Goal: Information Seeking & Learning: Learn about a topic

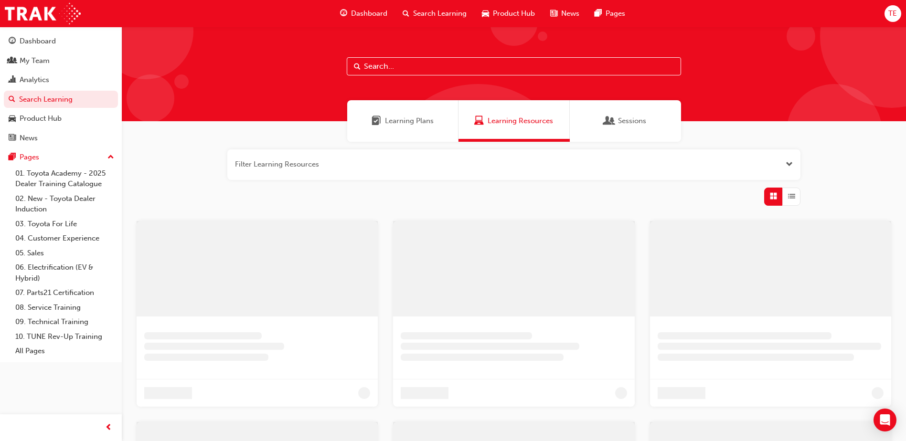
click at [423, 70] on input "text" at bounding box center [514, 66] width 334 height 18
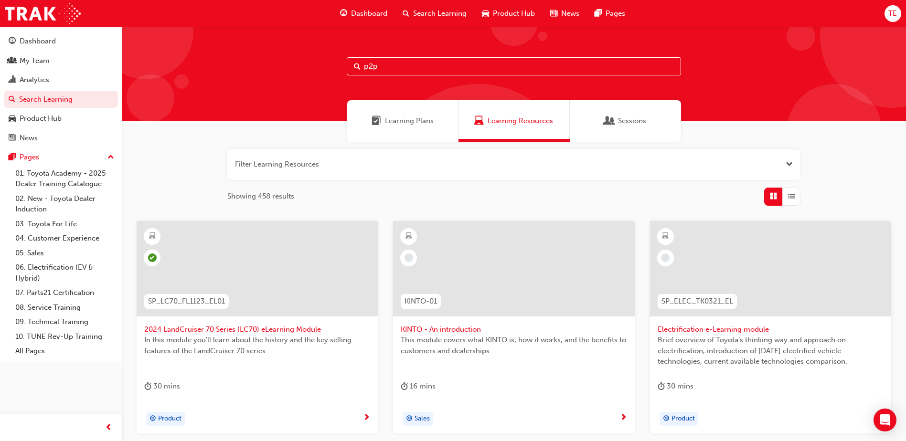
type input "p2p"
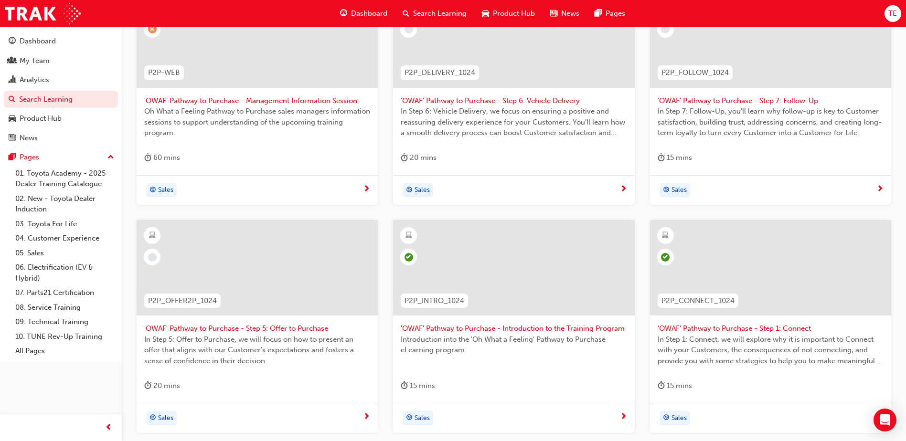
scroll to position [290, 0]
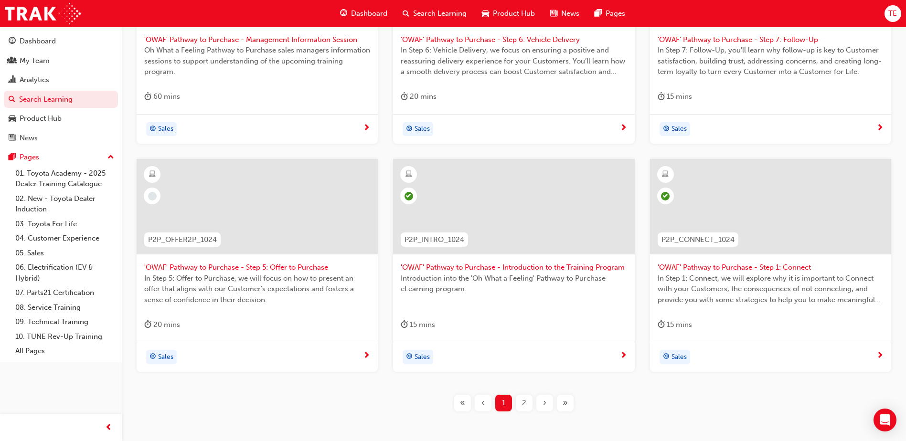
click at [522, 404] on span "2" at bounding box center [524, 403] width 4 height 11
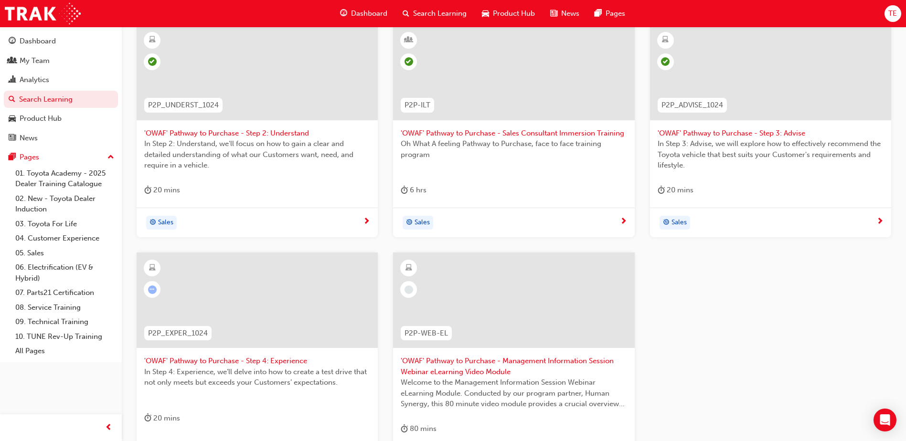
scroll to position [194, 0]
click at [261, 373] on span "In Step 4: Experience, we’ll delve into how to create a test drive that not onl…" at bounding box center [257, 379] width 226 height 21
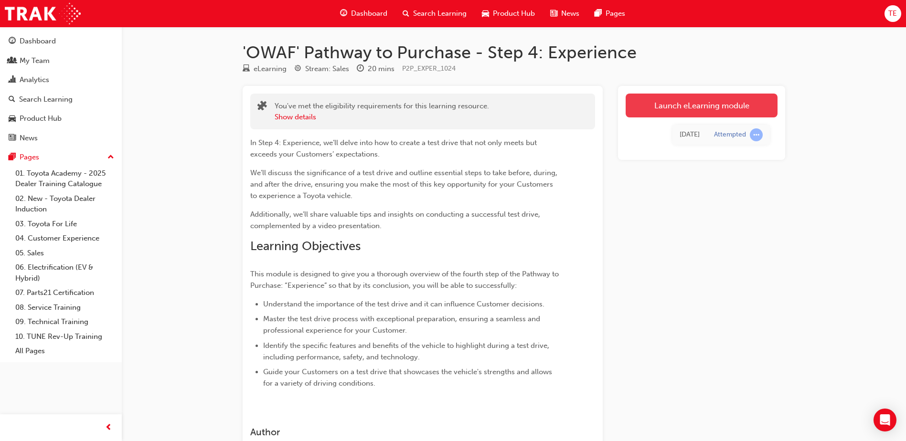
click at [710, 103] on link "Launch eLearning module" at bounding box center [702, 106] width 152 height 24
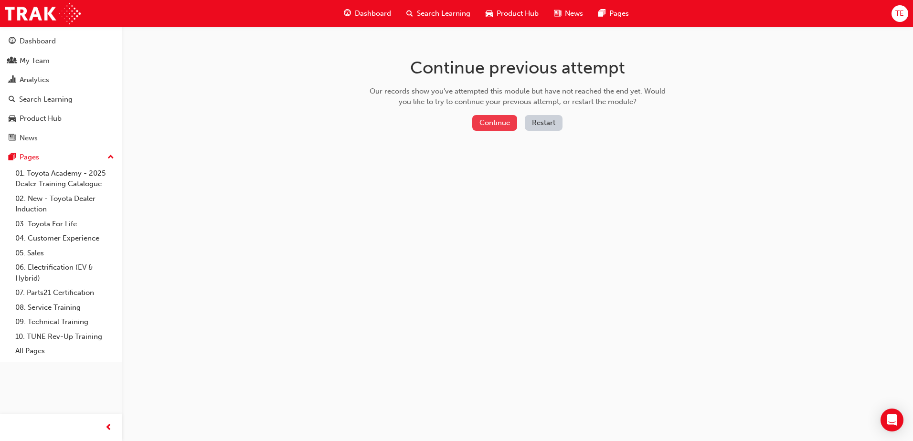
click at [494, 122] on button "Continue" at bounding box center [494, 123] width 45 height 16
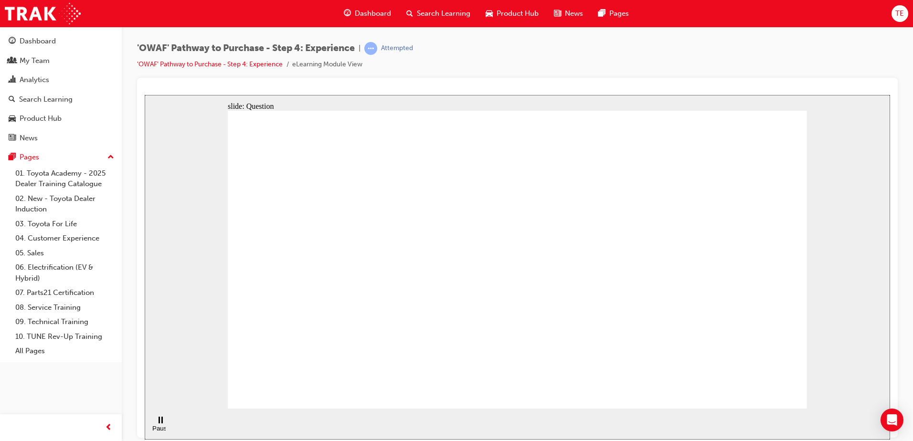
drag, startPoint x: 512, startPoint y: 325, endPoint x: 499, endPoint y: 346, distance: 24.9
drag, startPoint x: 782, startPoint y: 363, endPoint x: 704, endPoint y: 262, distance: 127.6
drag, startPoint x: 511, startPoint y: 364, endPoint x: 517, endPoint y: 370, distance: 8.1
drag, startPoint x: 644, startPoint y: 362, endPoint x: 643, endPoint y: 367, distance: 4.9
drag, startPoint x: 645, startPoint y: 363, endPoint x: 578, endPoint y: 273, distance: 112.6
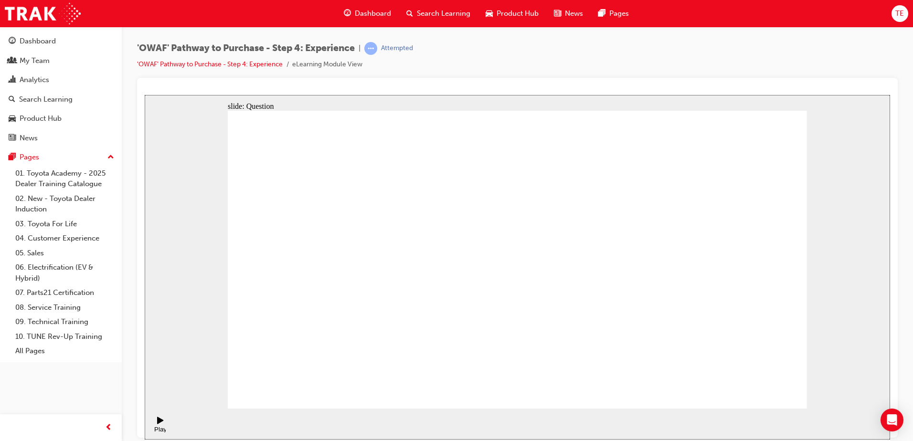
drag, startPoint x: 578, startPoint y: 242, endPoint x: 644, endPoint y: 336, distance: 115.2
drag, startPoint x: 512, startPoint y: 337, endPoint x: 508, endPoint y: 241, distance: 95.6
drag, startPoint x: 701, startPoint y: 335, endPoint x: 689, endPoint y: 346, distance: 16.6
drag, startPoint x: 755, startPoint y: 343, endPoint x: 746, endPoint y: 343, distance: 8.6
drag, startPoint x: 740, startPoint y: 342, endPoint x: 722, endPoint y: 335, distance: 19.3
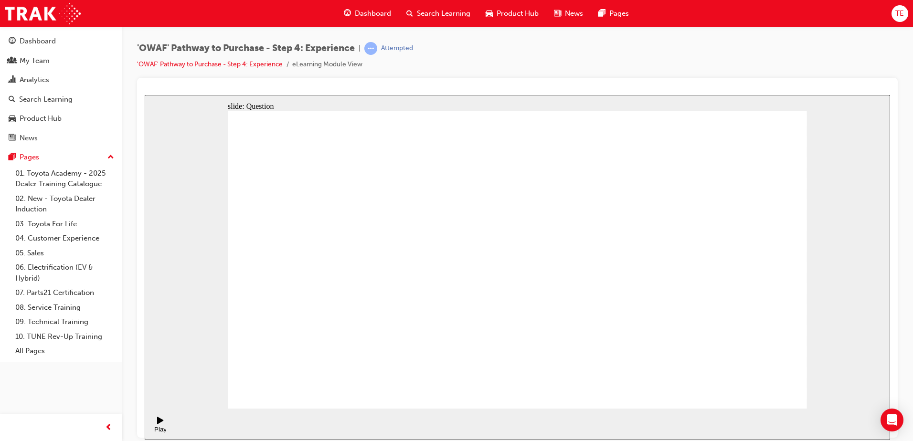
drag, startPoint x: 725, startPoint y: 337, endPoint x: 765, endPoint y: 337, distance: 40.6
drag, startPoint x: 572, startPoint y: 355, endPoint x: 638, endPoint y: 271, distance: 106.5
drag, startPoint x: 682, startPoint y: 346, endPoint x: 738, endPoint y: 266, distance: 97.5
drag, startPoint x: 638, startPoint y: 331, endPoint x: 655, endPoint y: 334, distance: 17.4
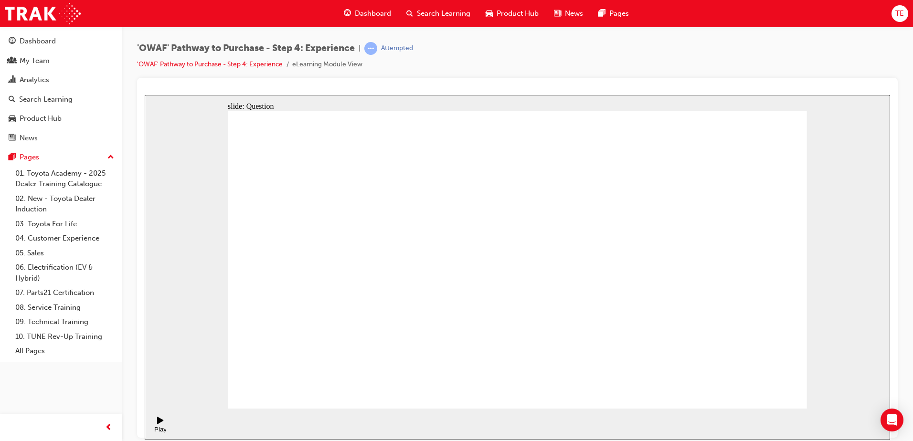
drag, startPoint x: 571, startPoint y: 305, endPoint x: 502, endPoint y: 273, distance: 75.7
drag, startPoint x: 498, startPoint y: 304, endPoint x: 517, endPoint y: 355, distance: 54.1
drag, startPoint x: 708, startPoint y: 360, endPoint x: 678, endPoint y: 314, distance: 54.7
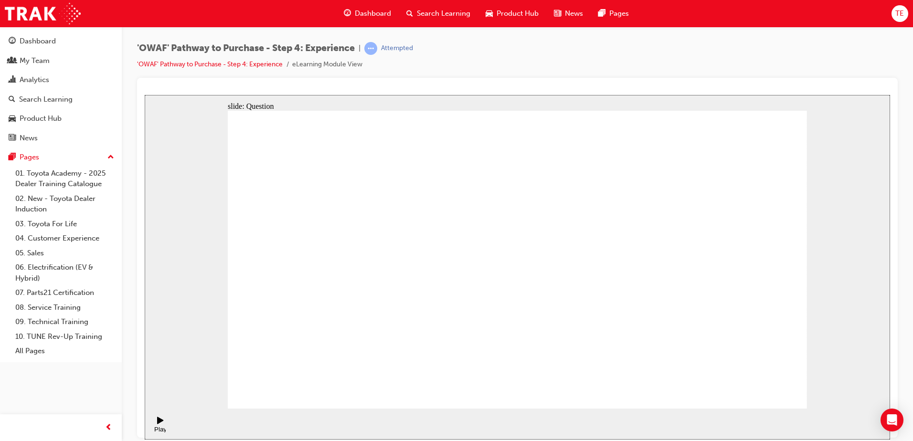
drag, startPoint x: 621, startPoint y: 236, endPoint x: 556, endPoint y: 352, distance: 132.8
drag, startPoint x: 795, startPoint y: 195, endPoint x: 765, endPoint y: 228, distance: 45.0
drag, startPoint x: 704, startPoint y: 318, endPoint x: 675, endPoint y: 331, distance: 31.9
drag, startPoint x: 510, startPoint y: 357, endPoint x: 512, endPoint y: 269, distance: 87.9
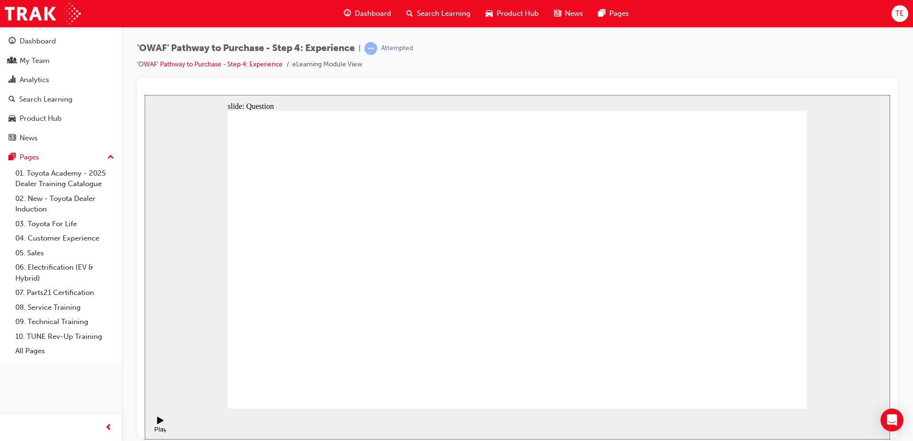
drag, startPoint x: 521, startPoint y: 305, endPoint x: 520, endPoint y: 325, distance: 20.1
drag, startPoint x: 492, startPoint y: 286, endPoint x: 496, endPoint y: 373, distance: 87.0
drag, startPoint x: 765, startPoint y: 359, endPoint x: 695, endPoint y: 267, distance: 114.8
drag, startPoint x: 582, startPoint y: 184, endPoint x: 584, endPoint y: 189, distance: 5.3
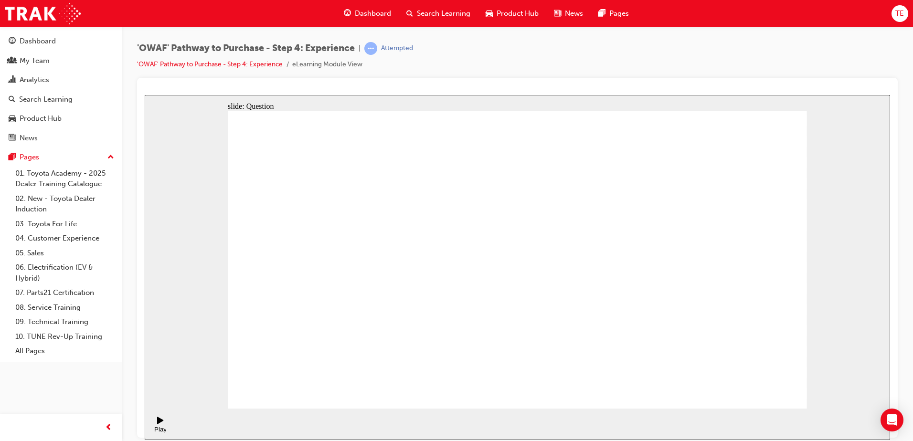
drag, startPoint x: 690, startPoint y: 359, endPoint x: 697, endPoint y: 369, distance: 12.1
drag, startPoint x: 696, startPoint y: 366, endPoint x: 560, endPoint y: 275, distance: 163.5
drag, startPoint x: 505, startPoint y: 345, endPoint x: 633, endPoint y: 267, distance: 149.4
drag, startPoint x: 594, startPoint y: 357, endPoint x: 511, endPoint y: 276, distance: 116.5
drag, startPoint x: 627, startPoint y: 336, endPoint x: 757, endPoint y: 279, distance: 142.9
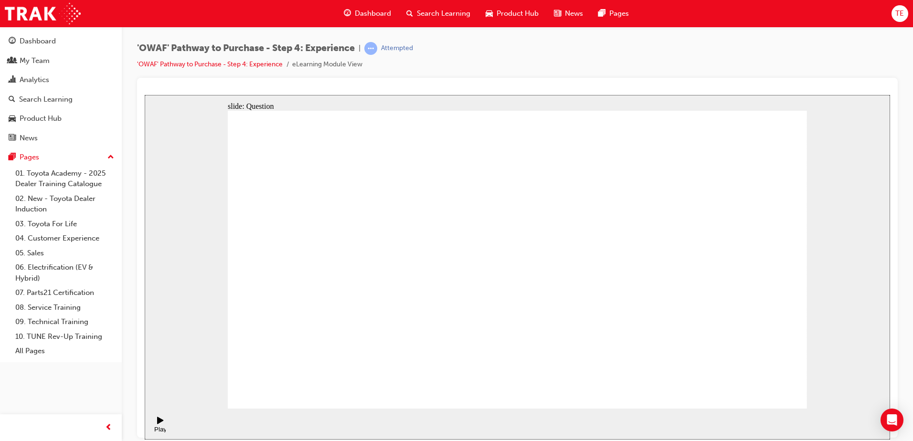
drag, startPoint x: 423, startPoint y: 358, endPoint x: 496, endPoint y: 229, distance: 148.5
drag, startPoint x: 508, startPoint y: 326, endPoint x: 697, endPoint y: 221, distance: 215.7
drag, startPoint x: 607, startPoint y: 323, endPoint x: 633, endPoint y: 256, distance: 71.4
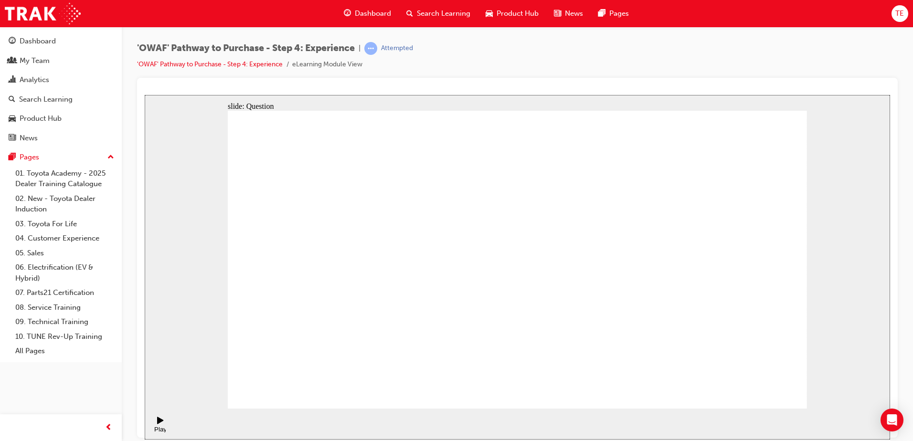
drag, startPoint x: 605, startPoint y: 353, endPoint x: 651, endPoint y: 258, distance: 105.7
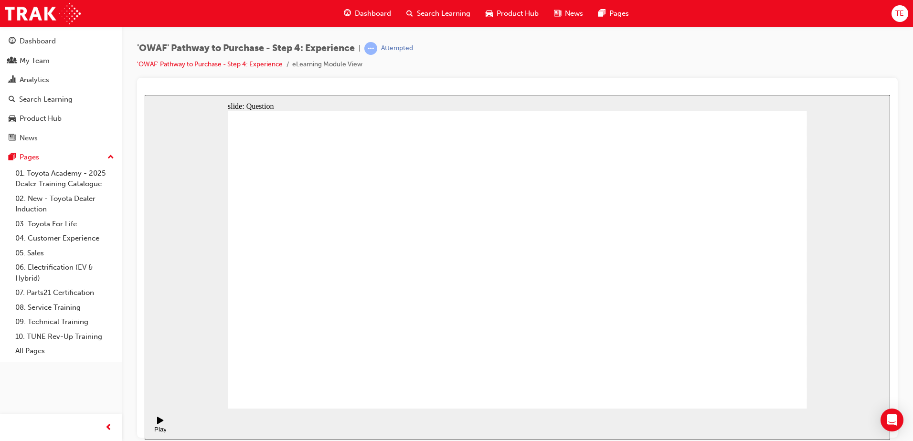
radio input "true"
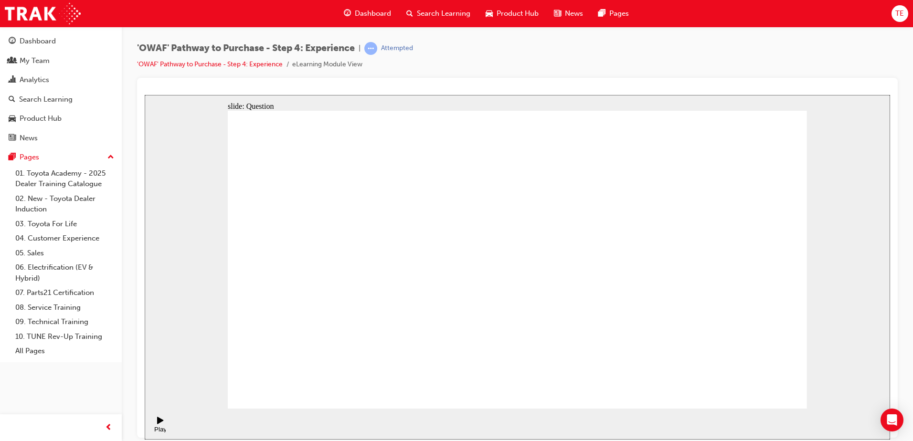
checkbox input "true"
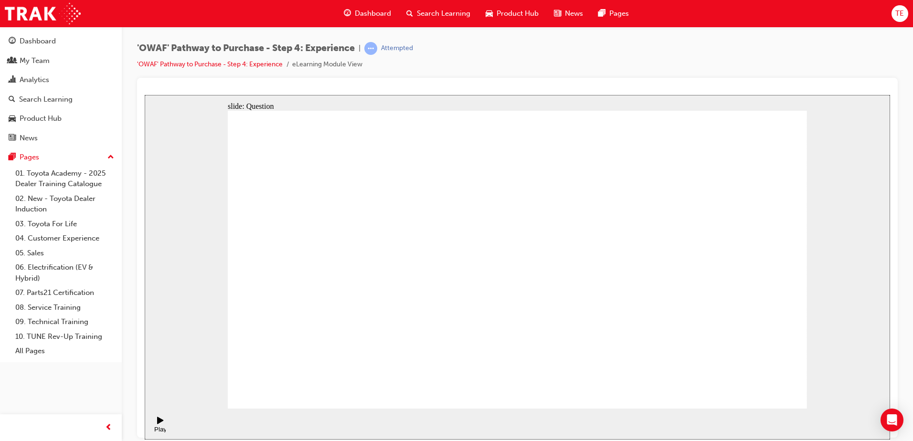
checkbox input "true"
checkbox input "false"
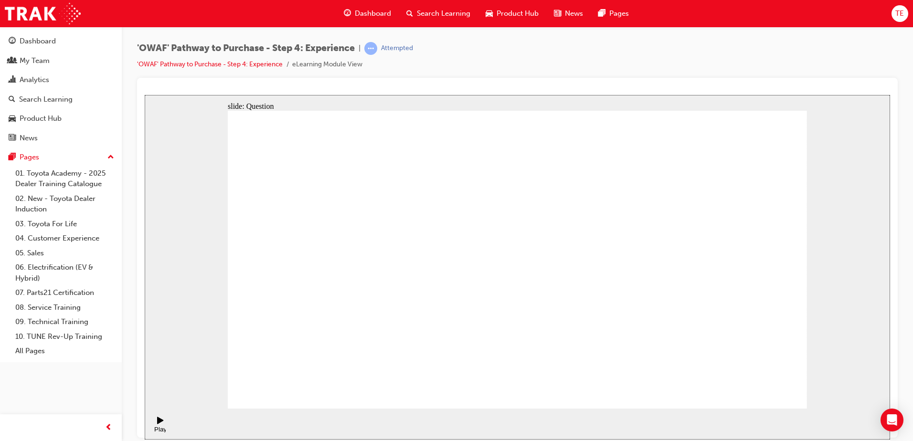
checkbox input "false"
checkbox input "true"
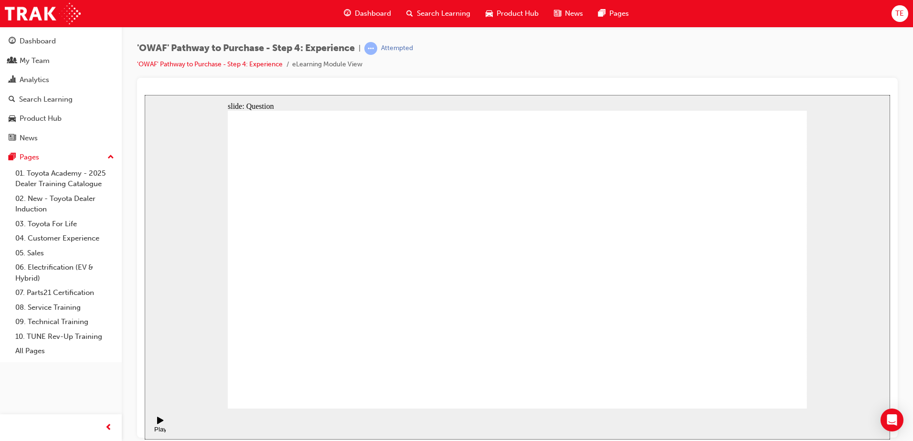
checkbox input "true"
drag, startPoint x: 509, startPoint y: 308, endPoint x: 540, endPoint y: 305, distance: 31.2
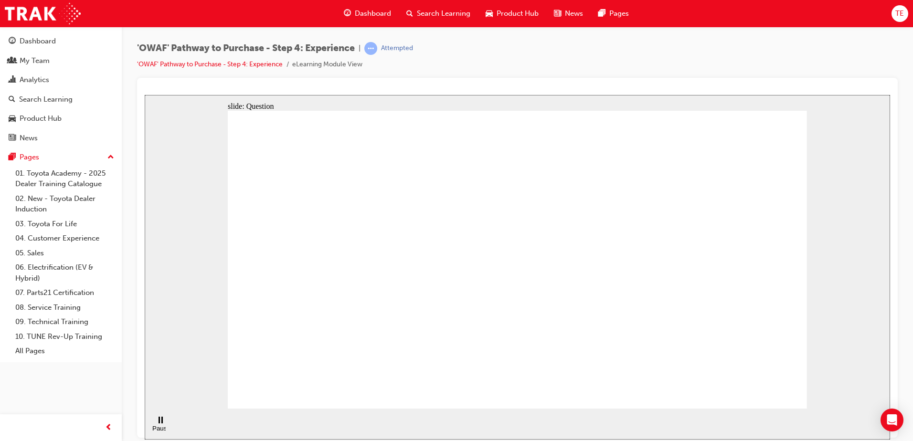
click at [454, 286] on button "OK" at bounding box center [445, 281] width 17 height 10
drag, startPoint x: 353, startPoint y: 314, endPoint x: 533, endPoint y: 295, distance: 181.1
drag, startPoint x: 718, startPoint y: 274, endPoint x: 340, endPoint y: 295, distance: 378.9
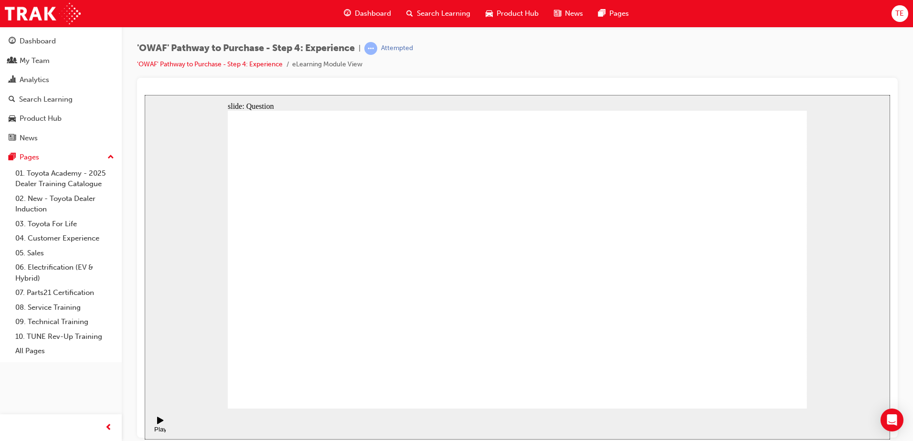
drag, startPoint x: 729, startPoint y: 289, endPoint x: 363, endPoint y: 327, distance: 368.2
drag, startPoint x: 369, startPoint y: 288, endPoint x: 764, endPoint y: 235, distance: 398.9
drag, startPoint x: 693, startPoint y: 261, endPoint x: 527, endPoint y: 297, distance: 169.1
drag, startPoint x: 725, startPoint y: 276, endPoint x: 388, endPoint y: 299, distance: 337.5
drag, startPoint x: 731, startPoint y: 250, endPoint x: 359, endPoint y: 321, distance: 379.3
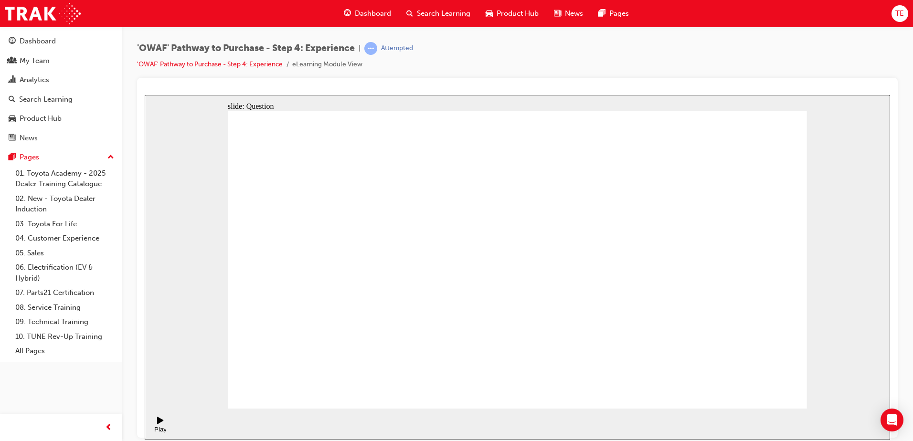
drag, startPoint x: 681, startPoint y: 291, endPoint x: 618, endPoint y: 298, distance: 62.9
drag, startPoint x: 693, startPoint y: 288, endPoint x: 396, endPoint y: 293, distance: 296.2
drag, startPoint x: 683, startPoint y: 348, endPoint x: 689, endPoint y: 305, distance: 43.9
drag, startPoint x: 675, startPoint y: 306, endPoint x: 362, endPoint y: 328, distance: 314.0
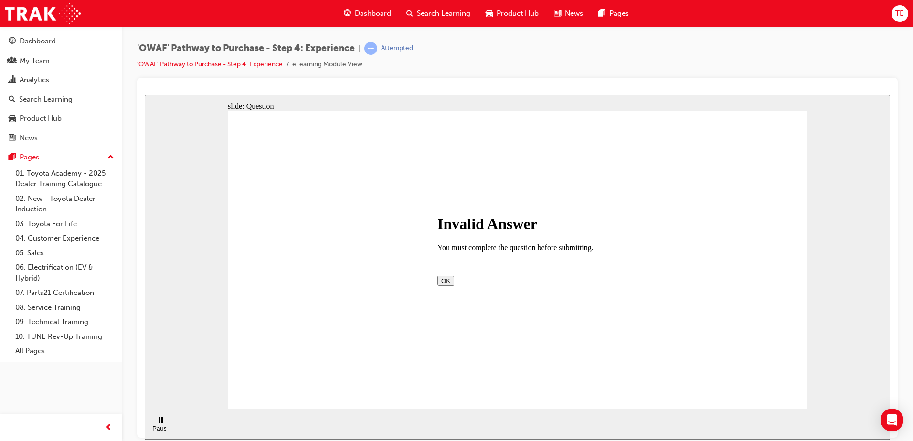
drag, startPoint x: 511, startPoint y: 278, endPoint x: 511, endPoint y: 288, distance: 10.0
click at [511, 281] on div "Invalid Answer You must complete the question before submitting. OK" at bounding box center [517, 250] width 160 height 70
click at [454, 286] on button "OK" at bounding box center [445, 281] width 17 height 10
drag, startPoint x: 508, startPoint y: 164, endPoint x: 504, endPoint y: 186, distance: 21.8
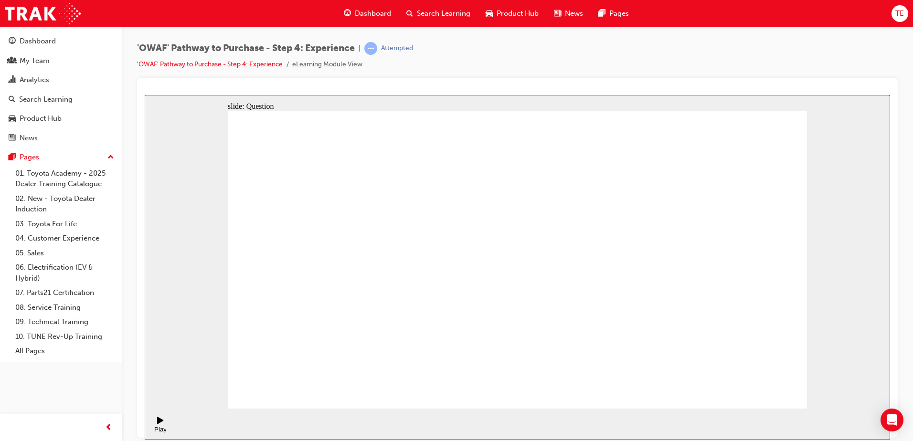
drag, startPoint x: 749, startPoint y: 361, endPoint x: 696, endPoint y: 272, distance: 103.2
drag, startPoint x: 572, startPoint y: 349, endPoint x: 639, endPoint y: 255, distance: 115.2
drag, startPoint x: 502, startPoint y: 354, endPoint x: 641, endPoint y: 275, distance: 160.2
drag, startPoint x: 548, startPoint y: 310, endPoint x: 503, endPoint y: 254, distance: 72.1
drag, startPoint x: 642, startPoint y: 351, endPoint x: 629, endPoint y: 349, distance: 13.4
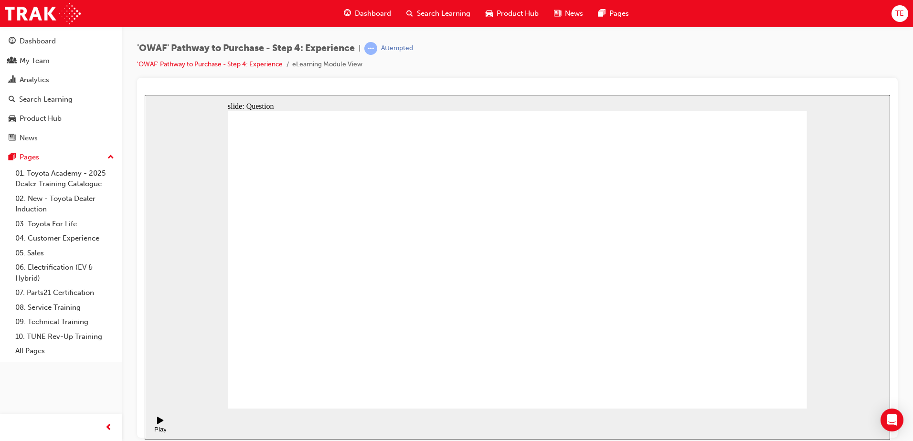
drag, startPoint x: 691, startPoint y: 360, endPoint x: 760, endPoint y: 280, distance: 106.0
drag, startPoint x: 605, startPoint y: 325, endPoint x: 612, endPoint y: 320, distance: 8.8
drag, startPoint x: 621, startPoint y: 327, endPoint x: 673, endPoint y: 339, distance: 53.9
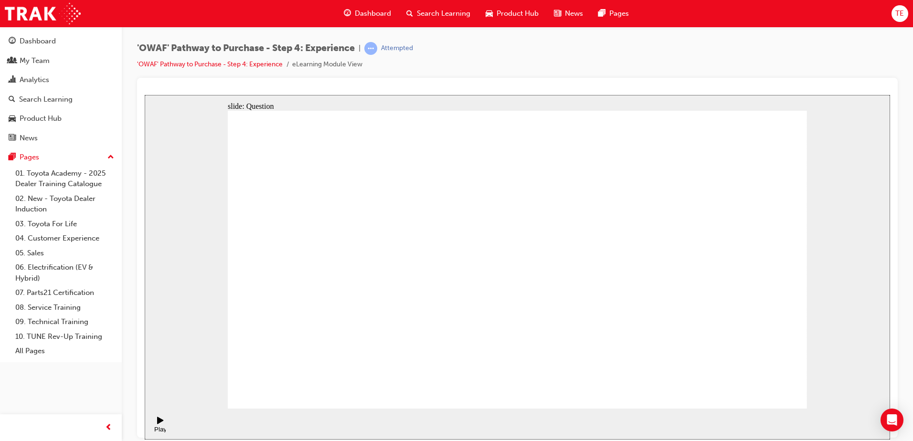
drag, startPoint x: 764, startPoint y: 250, endPoint x: 567, endPoint y: 266, distance: 197.4
drag, startPoint x: 566, startPoint y: 260, endPoint x: 741, endPoint y: 271, distance: 174.7
drag, startPoint x: 604, startPoint y: 333, endPoint x: 615, endPoint y: 314, distance: 22.3
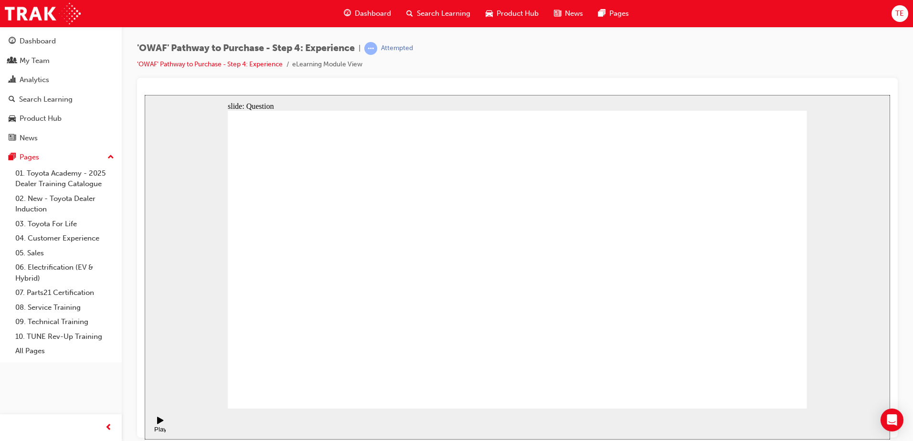
drag, startPoint x: 615, startPoint y: 314, endPoint x: 602, endPoint y: 272, distance: 44.6
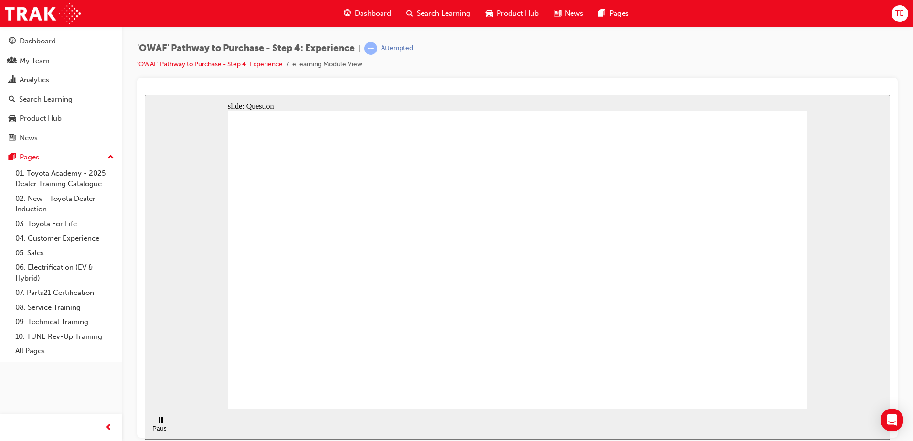
drag, startPoint x: 406, startPoint y: 360, endPoint x: 479, endPoint y: 240, distance: 140.3
drag, startPoint x: 526, startPoint y: 326, endPoint x: 696, endPoint y: 223, distance: 198.7
drag, startPoint x: 611, startPoint y: 354, endPoint x: 637, endPoint y: 268, distance: 89.8
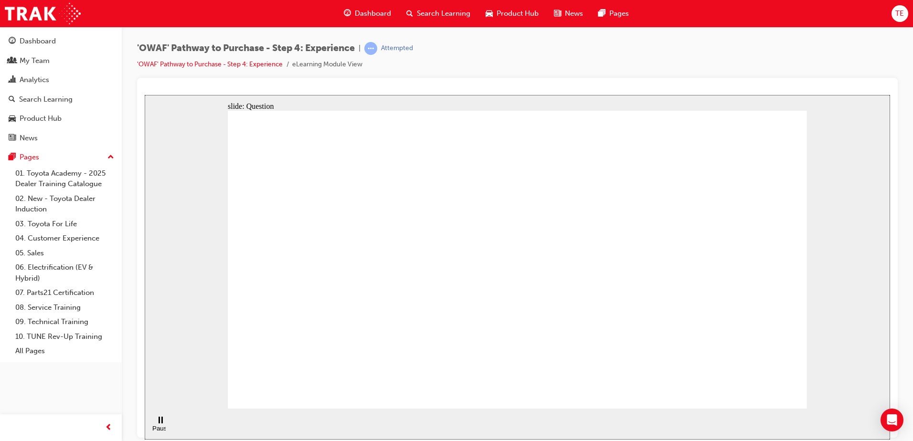
radio input "true"
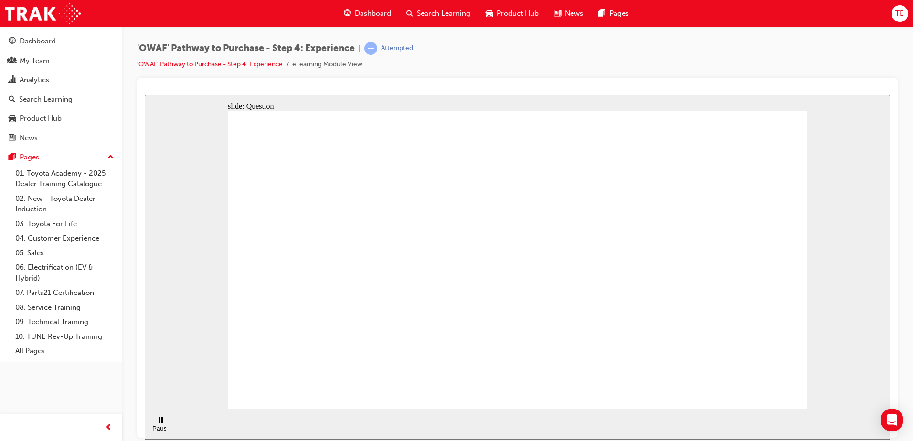
checkbox input "true"
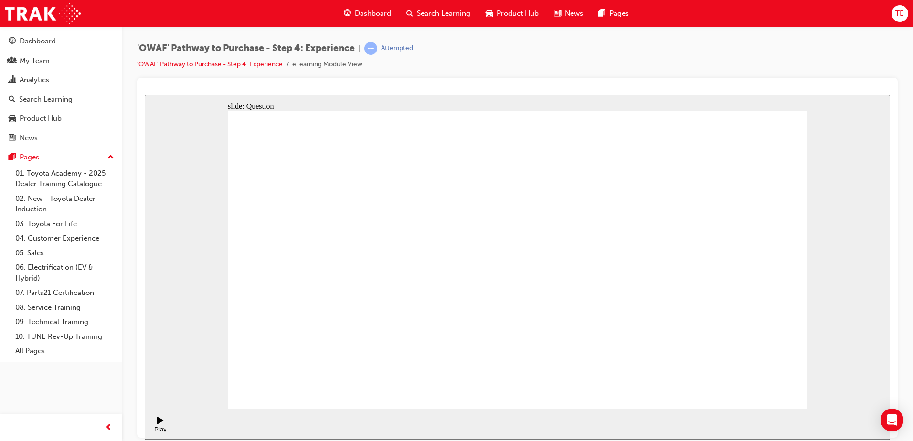
drag, startPoint x: 727, startPoint y: 283, endPoint x: 756, endPoint y: 298, distance: 32.7
drag, startPoint x: 731, startPoint y: 291, endPoint x: 335, endPoint y: 311, distance: 396.9
drag, startPoint x: 741, startPoint y: 310, endPoint x: 363, endPoint y: 309, distance: 378.3
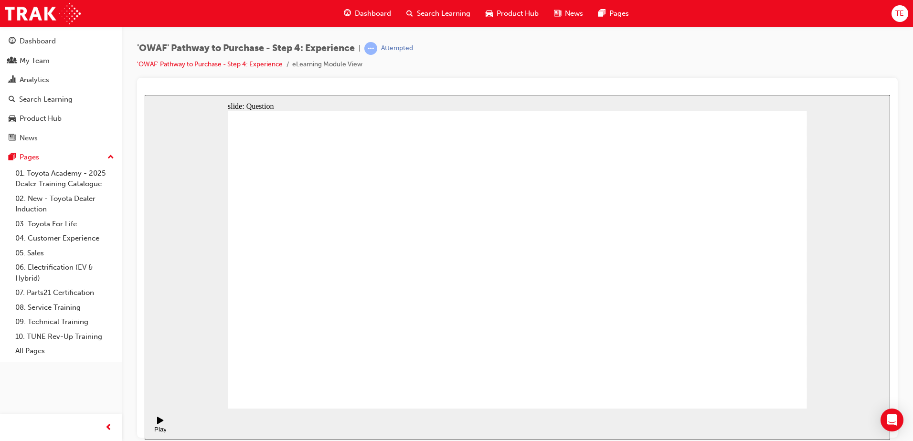
drag, startPoint x: 708, startPoint y: 309, endPoint x: 533, endPoint y: 340, distance: 177.2
drag, startPoint x: 708, startPoint y: 326, endPoint x: 328, endPoint y: 340, distance: 380.4
drag, startPoint x: 745, startPoint y: 314, endPoint x: 363, endPoint y: 329, distance: 381.9
drag, startPoint x: 736, startPoint y: 324, endPoint x: 586, endPoint y: 339, distance: 150.2
drag, startPoint x: 618, startPoint y: 295, endPoint x: 363, endPoint y: 327, distance: 256.5
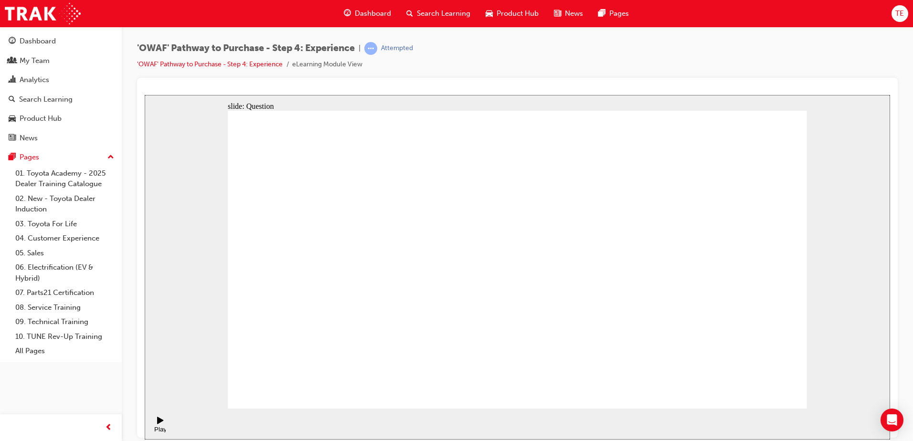
drag, startPoint x: 601, startPoint y: 275, endPoint x: 380, endPoint y: 304, distance: 222.6
drag, startPoint x: 634, startPoint y: 357, endPoint x: 642, endPoint y: 375, distance: 19.7
drag, startPoint x: 709, startPoint y: 360, endPoint x: 617, endPoint y: 304, distance: 107.5
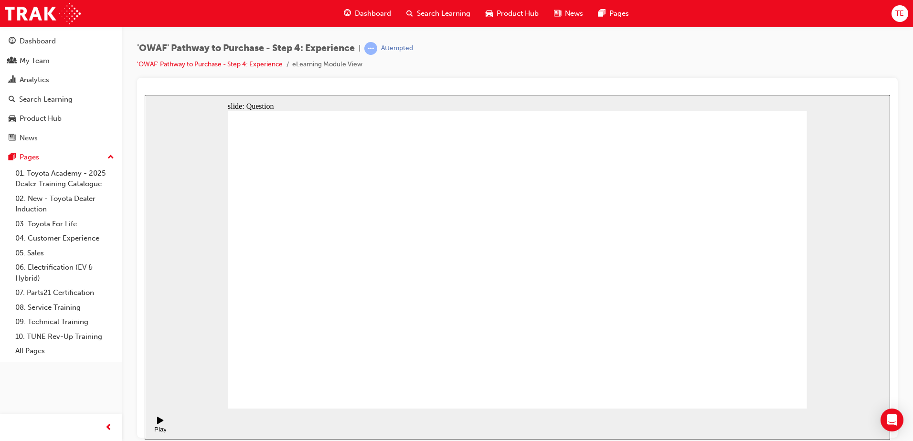
drag, startPoint x: 638, startPoint y: 363, endPoint x: 772, endPoint y: 270, distance: 163.7
drag, startPoint x: 516, startPoint y: 353, endPoint x: 510, endPoint y: 270, distance: 82.9
drag, startPoint x: 571, startPoint y: 364, endPoint x: 605, endPoint y: 372, distance: 35.1
drag, startPoint x: 775, startPoint y: 353, endPoint x: 716, endPoint y: 262, distance: 108.9
drag, startPoint x: 509, startPoint y: 294, endPoint x: 517, endPoint y: 331, distance: 38.2
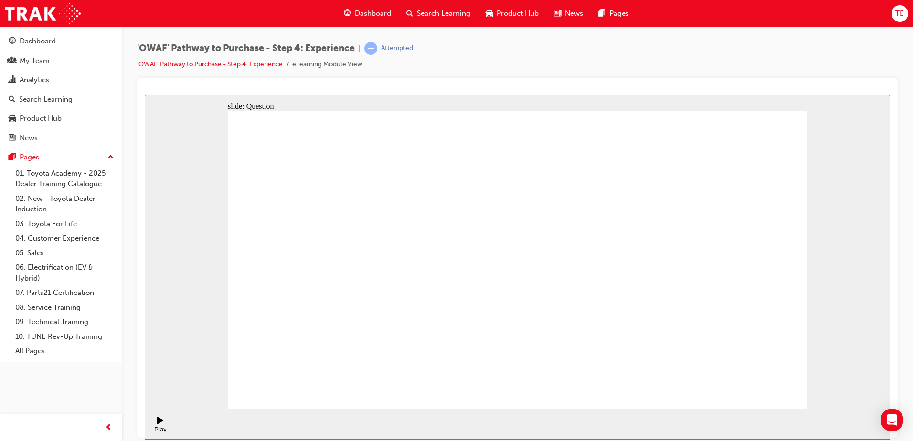
drag, startPoint x: 487, startPoint y: 255, endPoint x: 495, endPoint y: 361, distance: 106.3
drag, startPoint x: 581, startPoint y: 359, endPoint x: 512, endPoint y: 271, distance: 111.9
drag, startPoint x: 520, startPoint y: 362, endPoint x: 657, endPoint y: 282, distance: 158.6
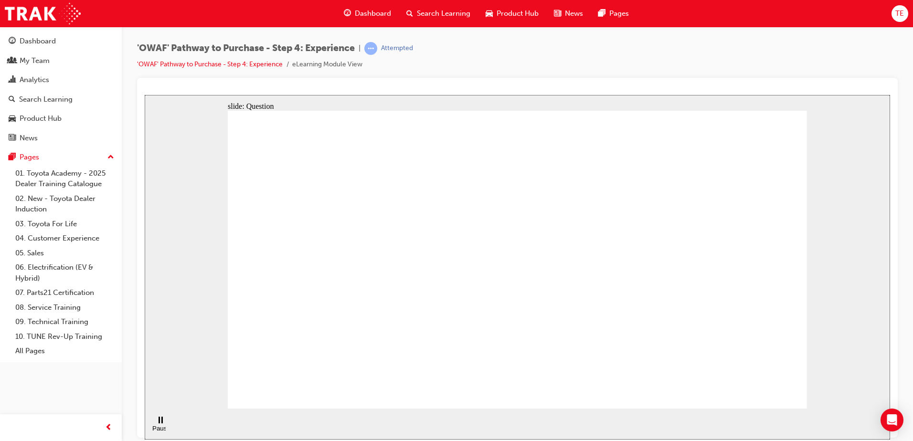
drag, startPoint x: 424, startPoint y: 353, endPoint x: 491, endPoint y: 236, distance: 134.8
drag, startPoint x: 578, startPoint y: 276, endPoint x: 673, endPoint y: 223, distance: 109.1
drag, startPoint x: 640, startPoint y: 349, endPoint x: 651, endPoint y: 262, distance: 87.7
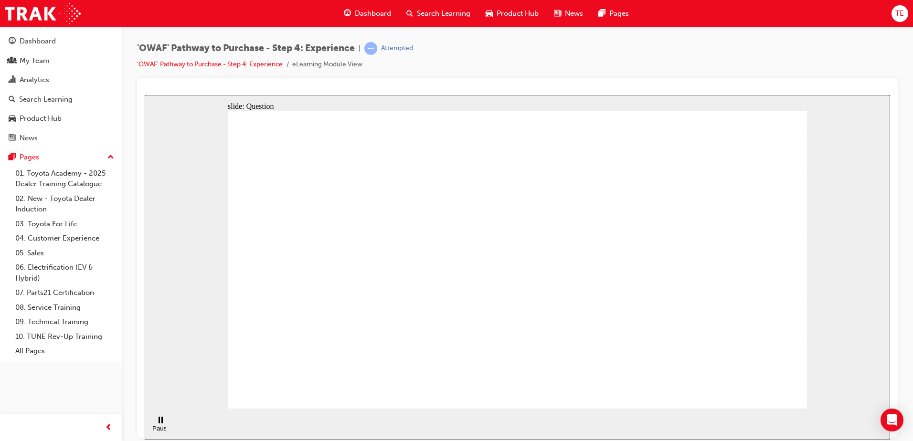
radio input "true"
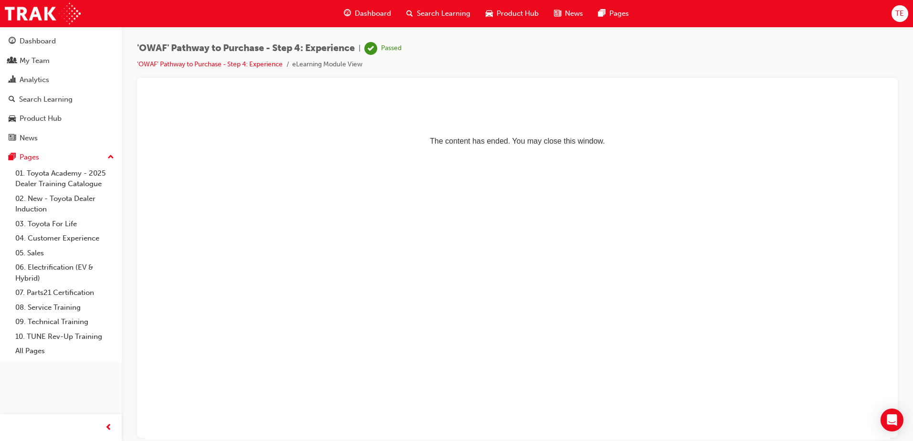
click at [448, 16] on span "Search Learning" at bounding box center [443, 13] width 53 height 11
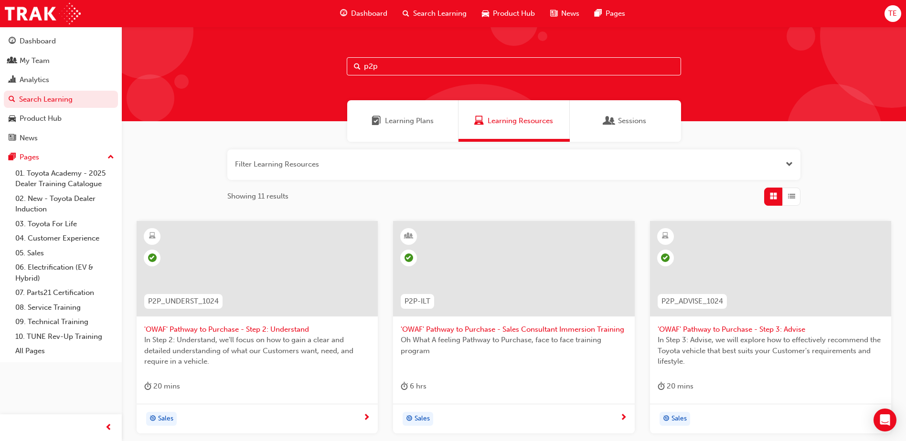
click at [417, 69] on input "p2p" at bounding box center [514, 66] width 334 height 18
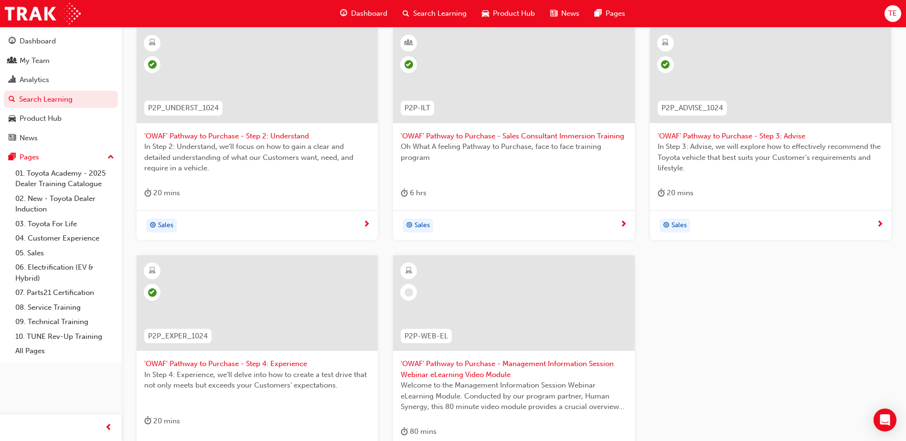
scroll to position [48, 0]
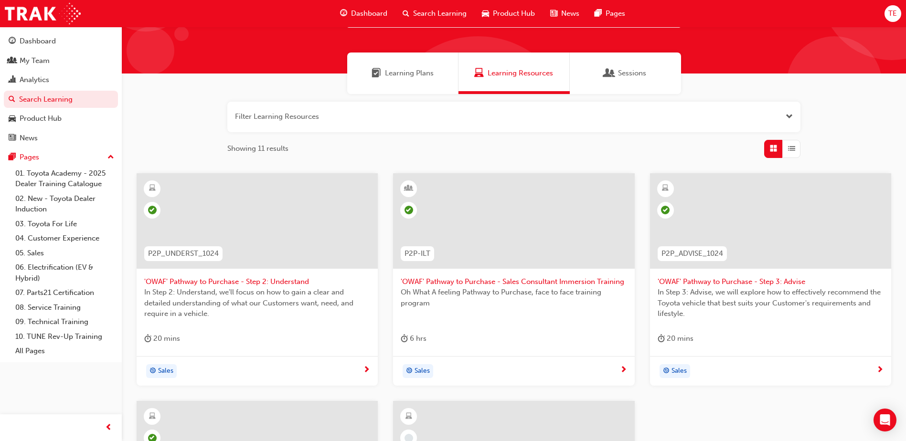
click at [759, 413] on div "P2P_UNDERST_1024 'OWAF' Pathway to Purchase - Step 2: Understand In Step 2: Und…" at bounding box center [514, 406] width 770 height 467
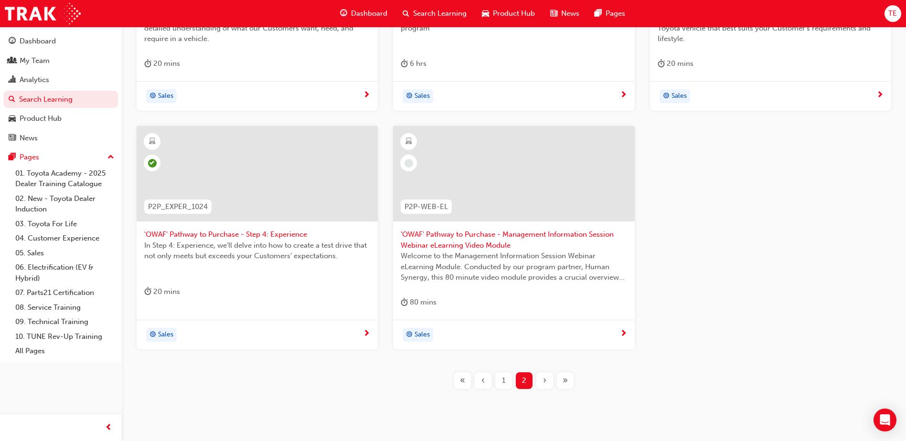
scroll to position [334, 0]
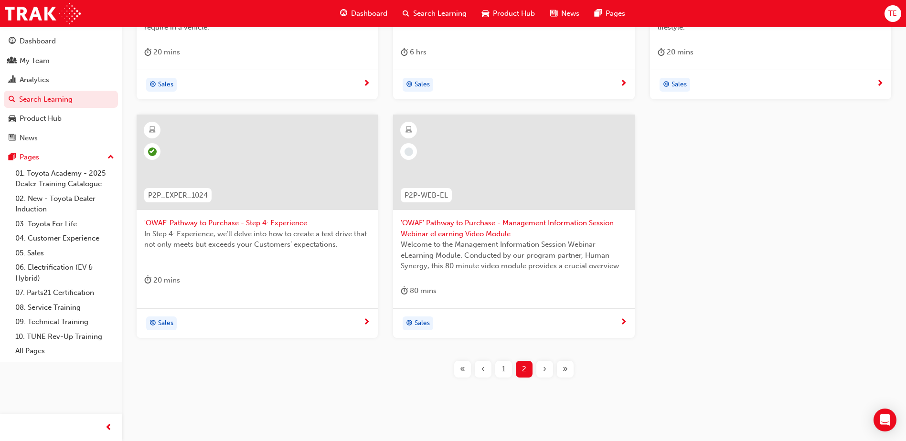
click at [502, 376] on div "1" at bounding box center [503, 369] width 17 height 17
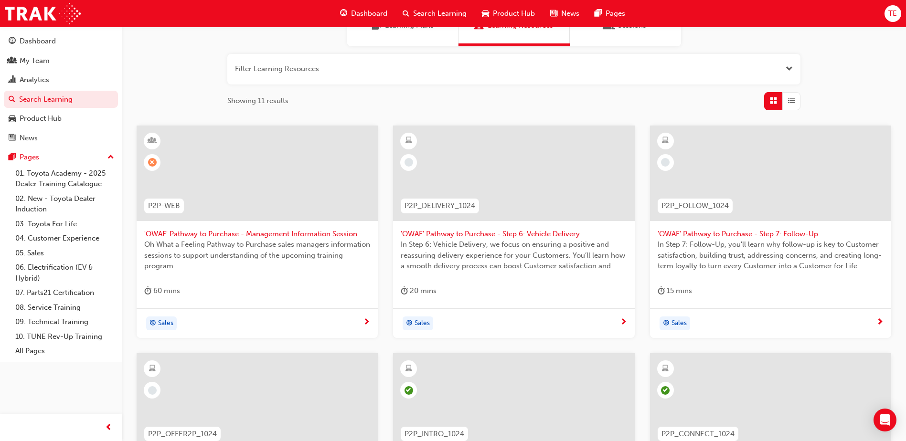
scroll to position [191, 0]
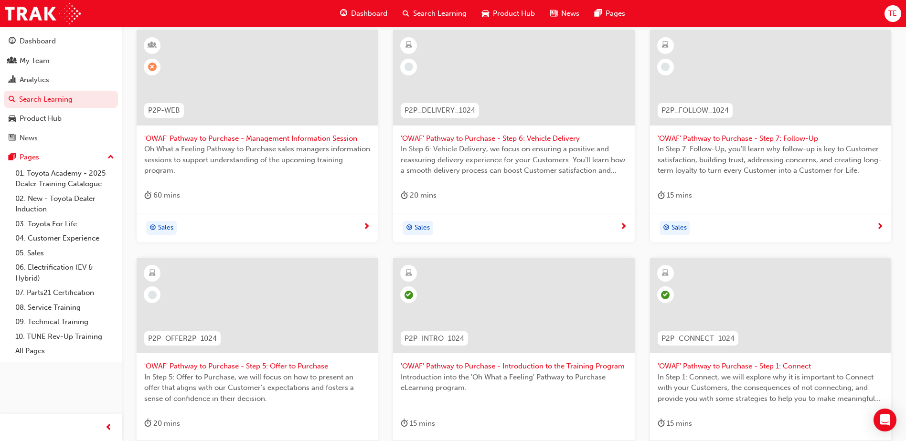
click at [278, 365] on span "'OWAF' Pathway to Purchase - Step 5: Offer to Purchase" at bounding box center [257, 366] width 226 height 11
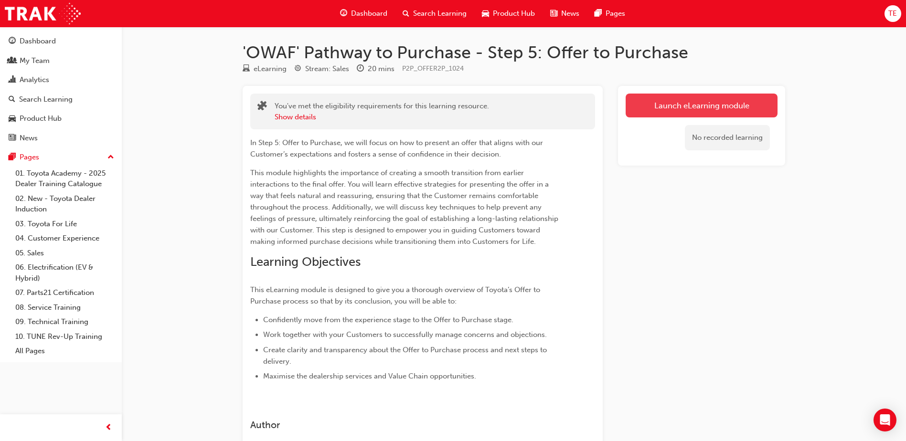
click at [696, 100] on link "Launch eLearning module" at bounding box center [702, 106] width 152 height 24
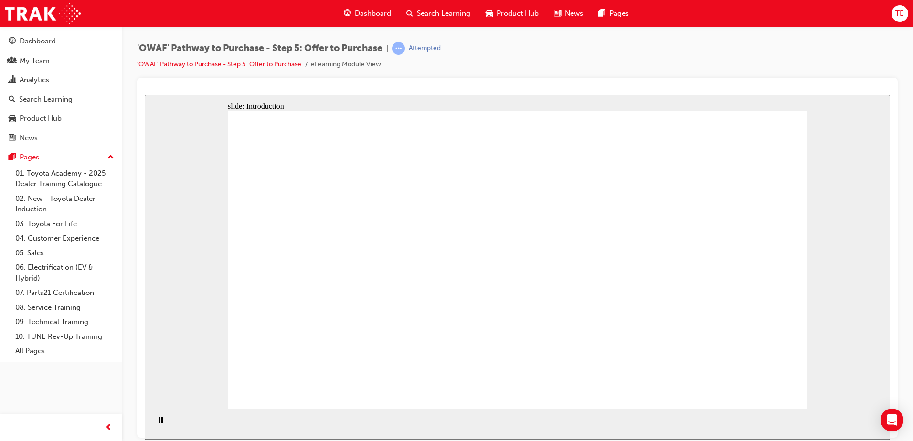
drag, startPoint x: 636, startPoint y: 194, endPoint x: 606, endPoint y: 292, distance: 102.4
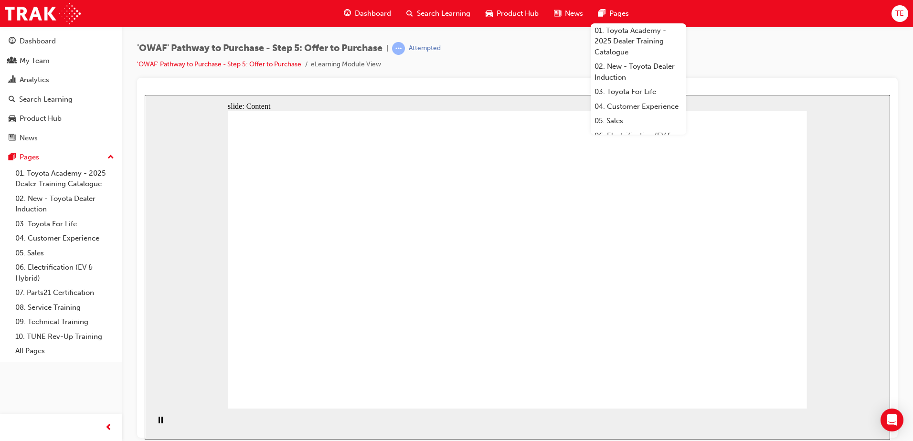
drag, startPoint x: 770, startPoint y: 405, endPoint x: 762, endPoint y: 396, distance: 12.2
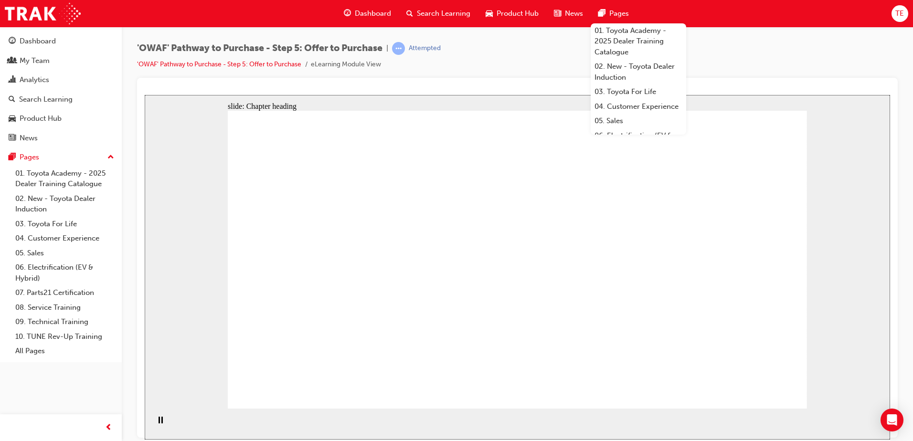
drag, startPoint x: 530, startPoint y: 296, endPoint x: 538, endPoint y: 293, distance: 9.1
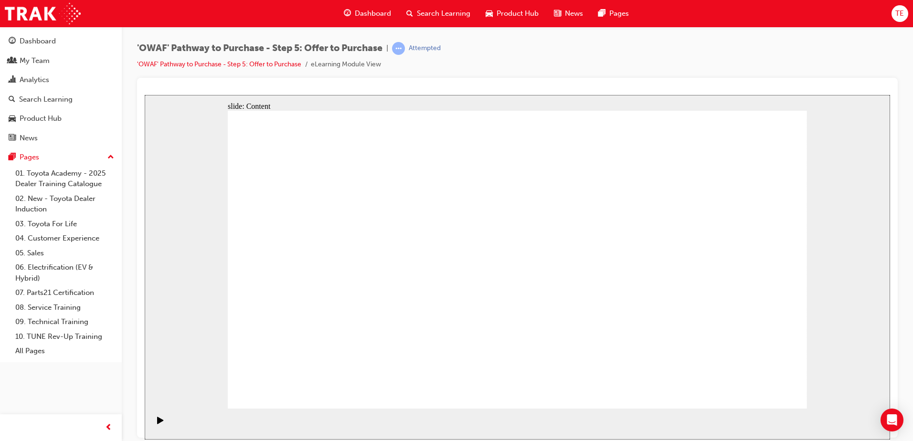
drag, startPoint x: 582, startPoint y: 133, endPoint x: 599, endPoint y: 149, distance: 24.0
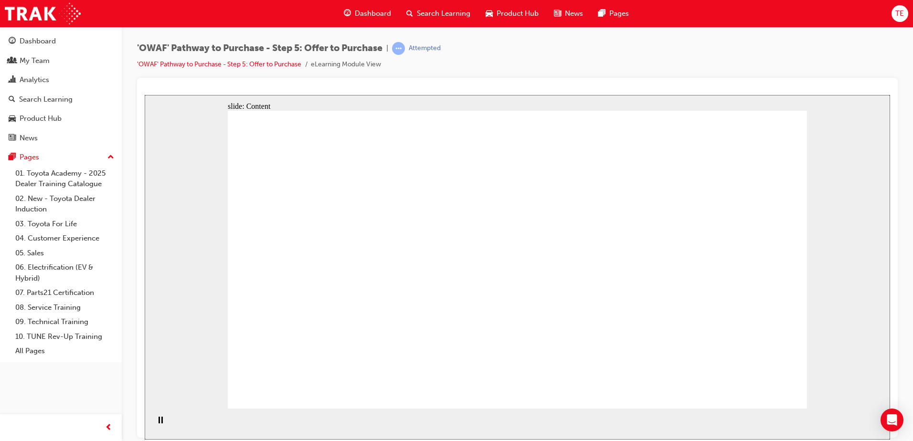
drag, startPoint x: 702, startPoint y: 320, endPoint x: 706, endPoint y: 352, distance: 31.3
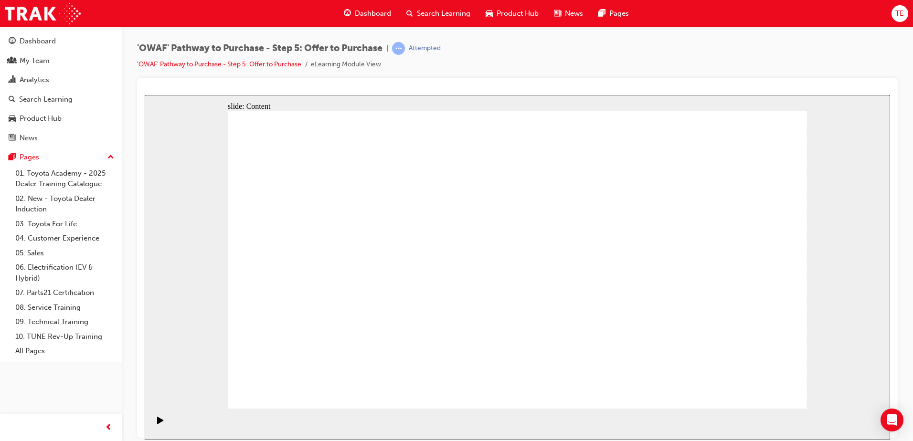
drag, startPoint x: 334, startPoint y: 352, endPoint x: 333, endPoint y: 324, distance: 27.7
drag, startPoint x: 333, startPoint y: 324, endPoint x: 336, endPoint y: 282, distance: 42.1
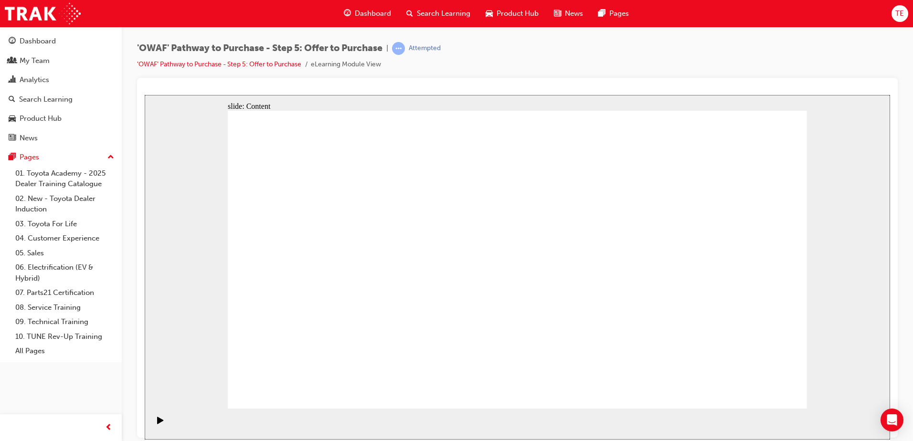
drag, startPoint x: 336, startPoint y: 272, endPoint x: 335, endPoint y: 265, distance: 7.2
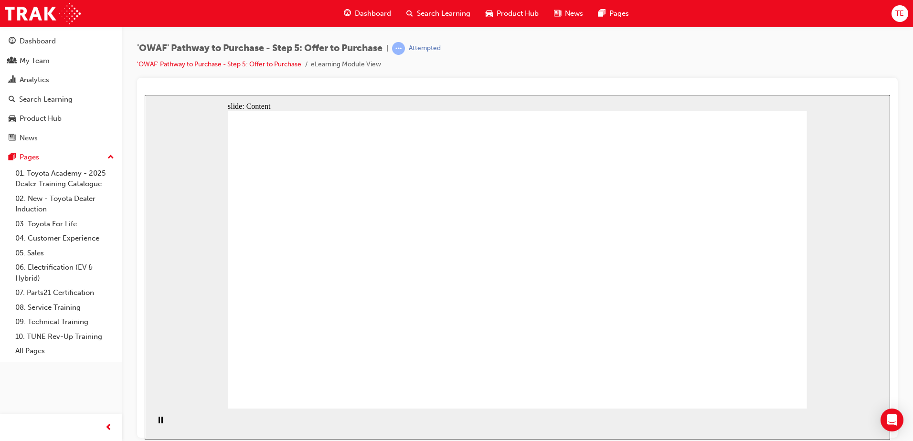
drag, startPoint x: 410, startPoint y: 194, endPoint x: 2, endPoint y: 93, distance: 419.8
click at [145, 95] on html "I’m not feeling pressured or rushed, and I’m comfortable with my decision. All …" at bounding box center [518, 267] width 746 height 345
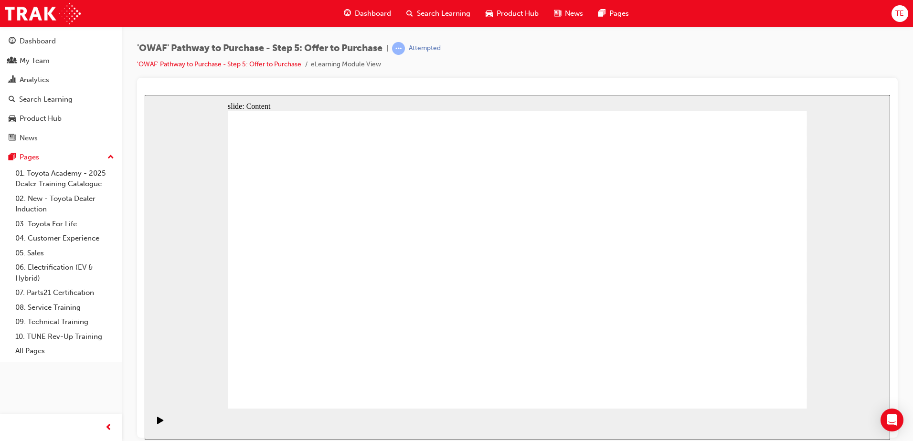
drag, startPoint x: 703, startPoint y: 216, endPoint x: 291, endPoint y: 186, distance: 412.8
click at [145, 95] on html "I’m not feeling pressured or rushed, and I’m comfortable with my decision. All …" at bounding box center [518, 267] width 746 height 345
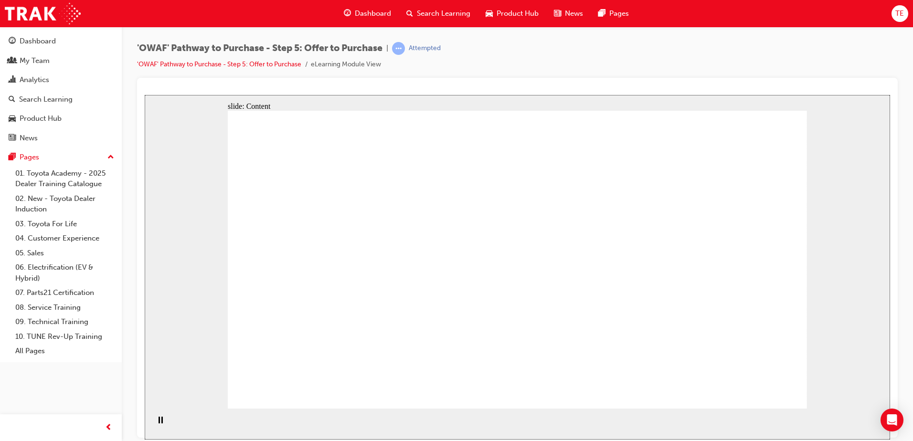
drag, startPoint x: 219, startPoint y: 122, endPoint x: 764, endPoint y: 412, distance: 617.7
click at [757, 410] on div "slide: Content Rectangle 1 Working with your Business Manager Introducing or re…" at bounding box center [518, 267] width 746 height 345
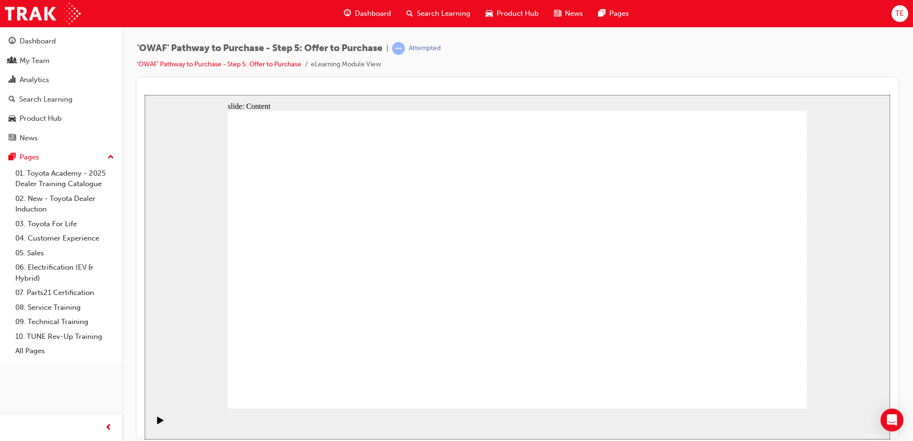
drag, startPoint x: 723, startPoint y: 351, endPoint x: 527, endPoint y: 239, distance: 225.5
drag, startPoint x: 420, startPoint y: 207, endPoint x: 871, endPoint y: 366, distance: 478.5
click at [872, 366] on div "slide: Content Rectangle 1 Rectangle 1 You must be authorised under an Australi…" at bounding box center [518, 267] width 746 height 345
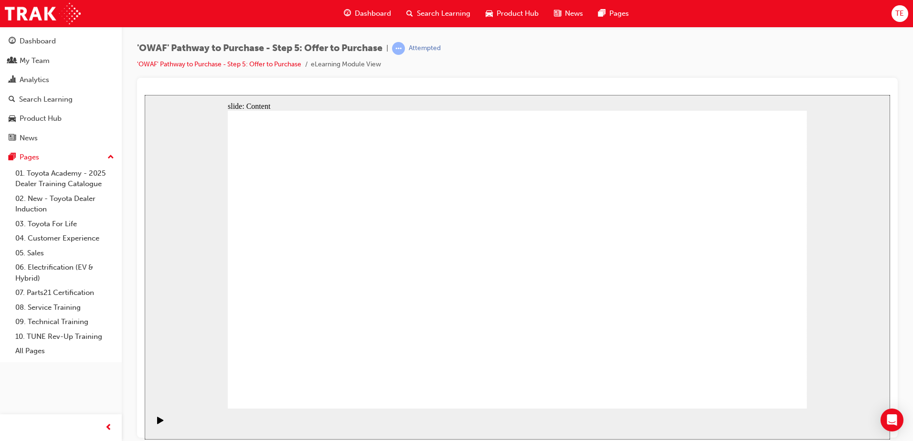
drag, startPoint x: 293, startPoint y: 335, endPoint x: 317, endPoint y: 337, distance: 24.0
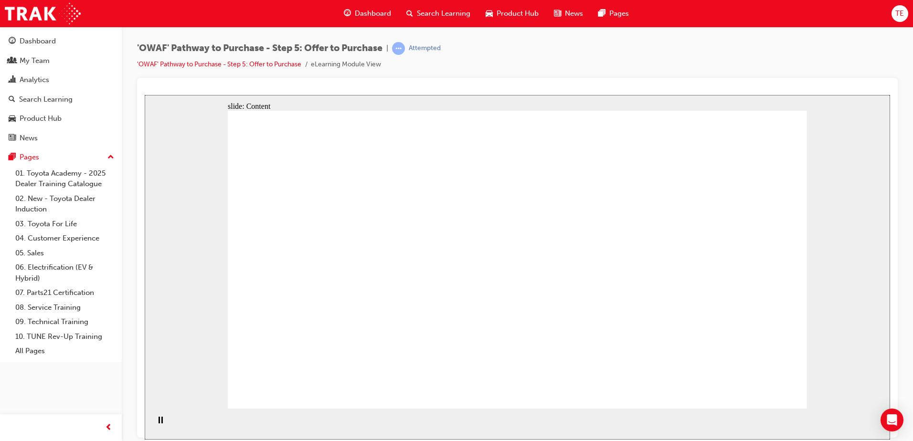
drag, startPoint x: 609, startPoint y: 306, endPoint x: 654, endPoint y: 349, distance: 62.5
drag, startPoint x: 654, startPoint y: 340, endPoint x: 530, endPoint y: 246, distance: 155.1
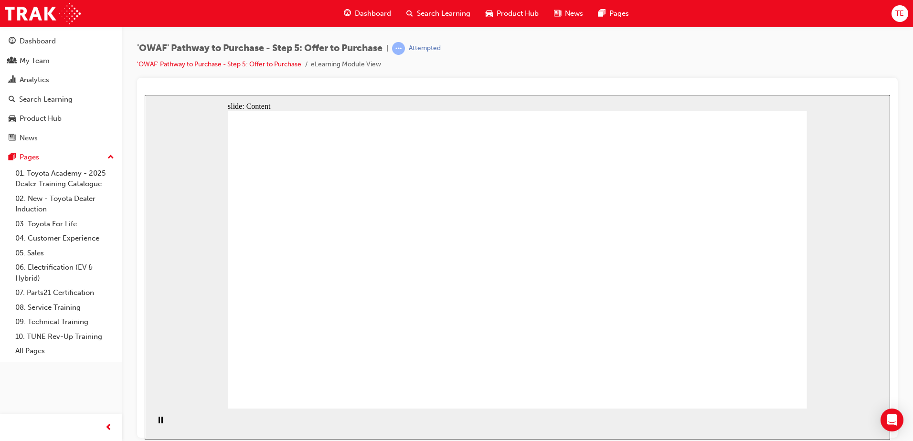
drag, startPoint x: 491, startPoint y: 224, endPoint x: 580, endPoint y: 436, distance: 229.5
click at [580, 424] on div "slide: Content Drive Appraisal • When driving the Customer’s vehicle, test the …" at bounding box center [518, 267] width 746 height 345
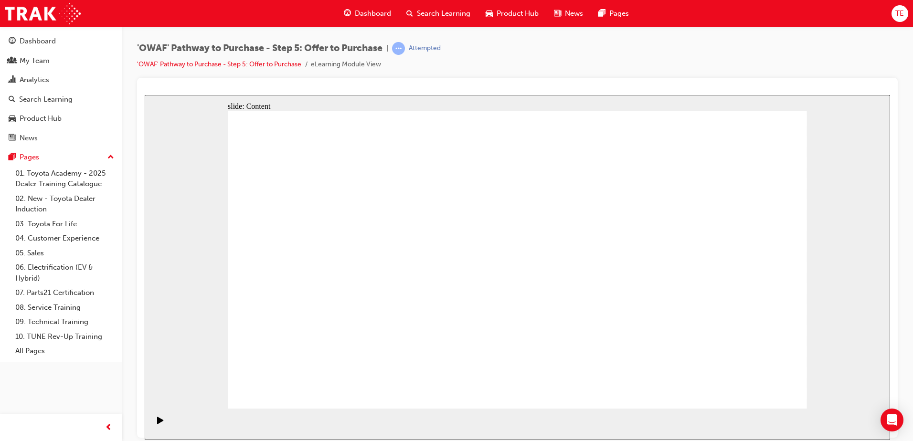
drag, startPoint x: 788, startPoint y: 408, endPoint x: 766, endPoint y: 395, distance: 26.4
click at [775, 401] on div "slide: Content Managing Objections If the Customer has advised that they do not…" at bounding box center [518, 267] width 746 height 345
drag, startPoint x: 444, startPoint y: 250, endPoint x: 509, endPoint y: 264, distance: 66.9
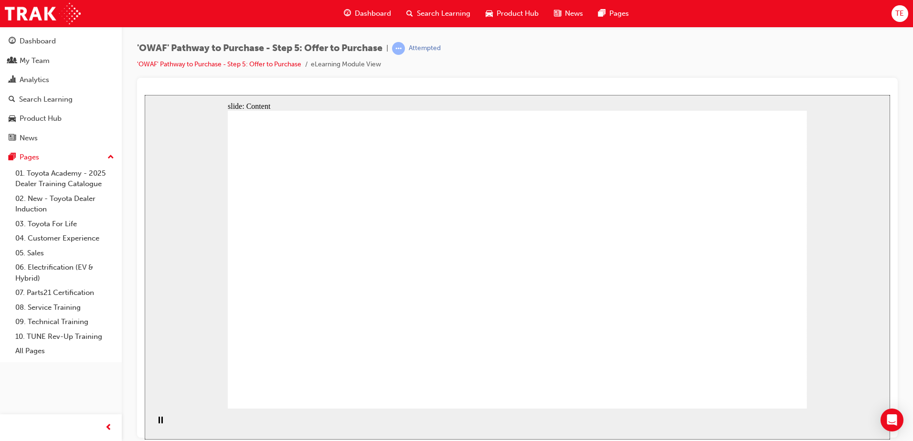
drag, startPoint x: 557, startPoint y: 222, endPoint x: 416, endPoint y: 248, distance: 143.7
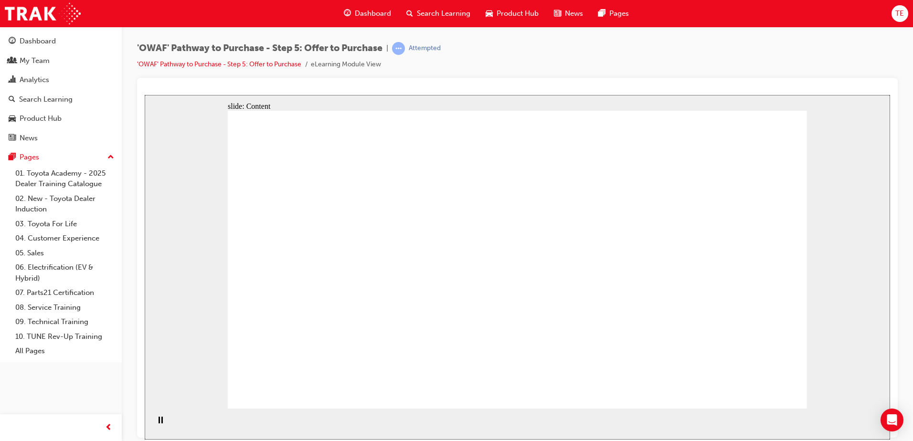
drag, startPoint x: 448, startPoint y: 250, endPoint x: 562, endPoint y: 260, distance: 113.6
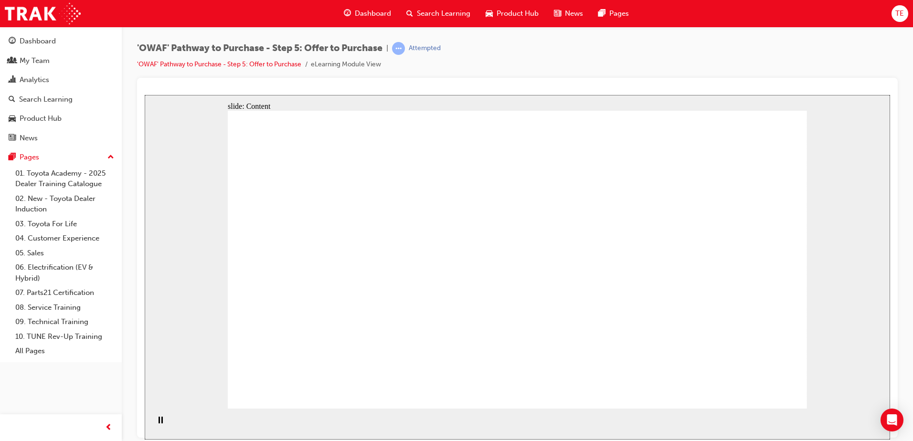
drag, startPoint x: 331, startPoint y: 165, endPoint x: 533, endPoint y: 252, distance: 220.1
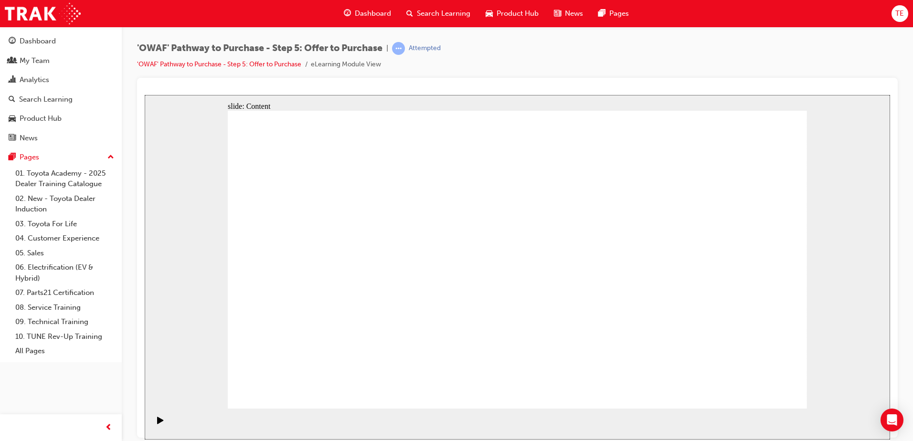
drag, startPoint x: 535, startPoint y: 228, endPoint x: 518, endPoint y: 247, distance: 26.0
drag, startPoint x: 429, startPoint y: 357, endPoint x: 452, endPoint y: 341, distance: 27.6
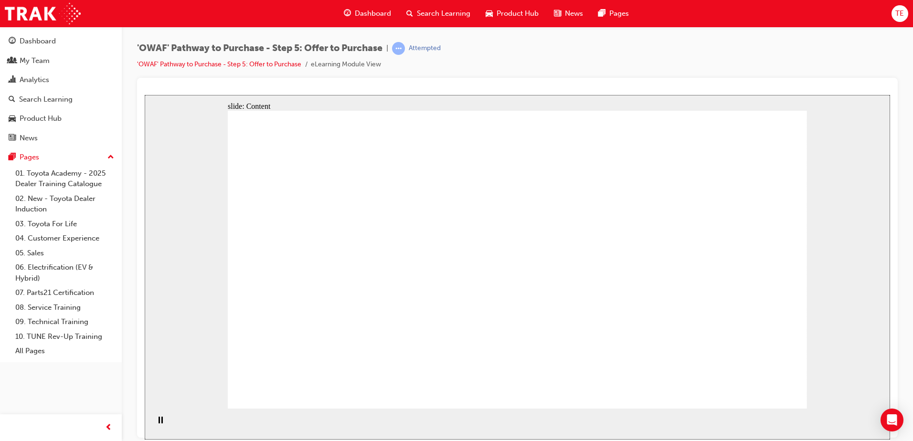
drag, startPoint x: 584, startPoint y: 244, endPoint x: 579, endPoint y: 285, distance: 41.3
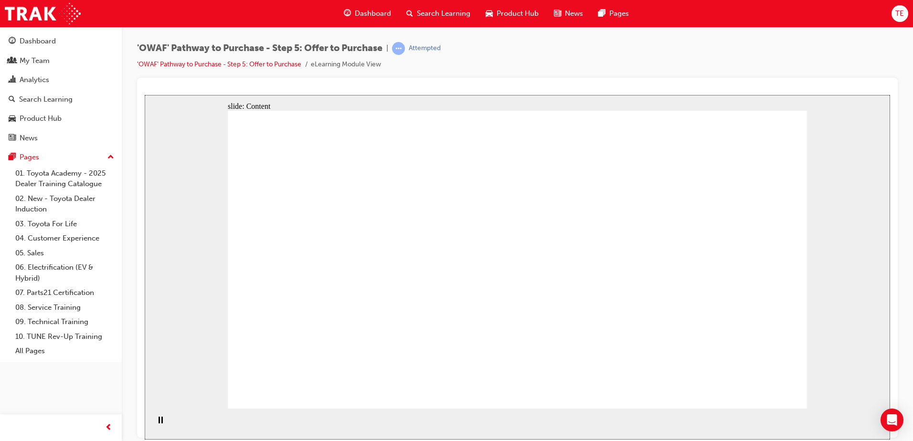
drag, startPoint x: 582, startPoint y: 335, endPoint x: 751, endPoint y: 171, distance: 235.1
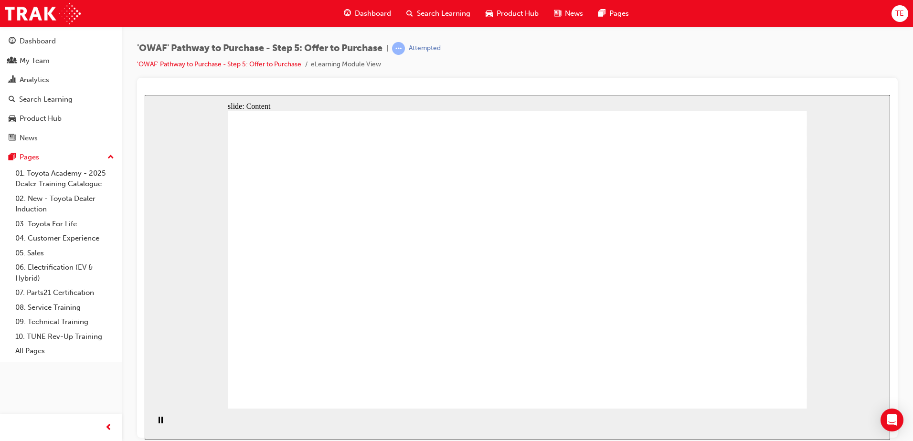
drag, startPoint x: 330, startPoint y: 262, endPoint x: 562, endPoint y: 260, distance: 232.1
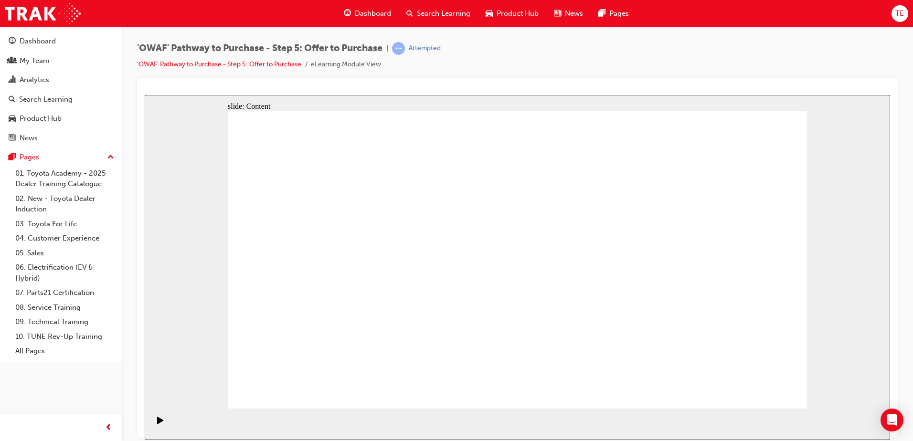
drag, startPoint x: 551, startPoint y: 208, endPoint x: 533, endPoint y: 184, distance: 30.4
drag, startPoint x: 533, startPoint y: 184, endPoint x: 628, endPoint y: 184, distance: 95.5
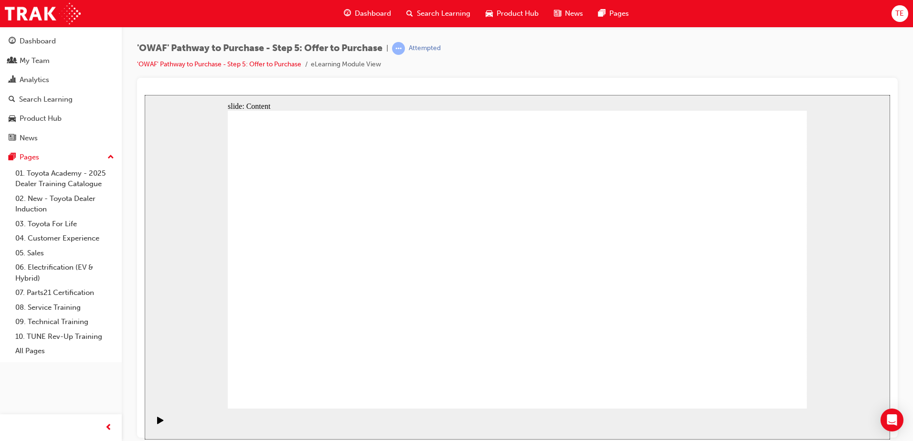
drag, startPoint x: 612, startPoint y: 197, endPoint x: 657, endPoint y: 212, distance: 46.8
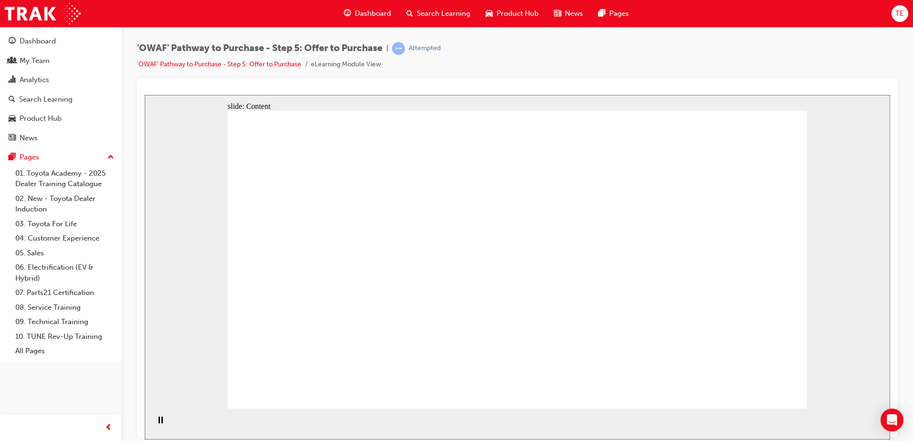
drag, startPoint x: 388, startPoint y: 193, endPoint x: 550, endPoint y: 278, distance: 182.6
drag, startPoint x: 611, startPoint y: 284, endPoint x: 594, endPoint y: 302, distance: 24.7
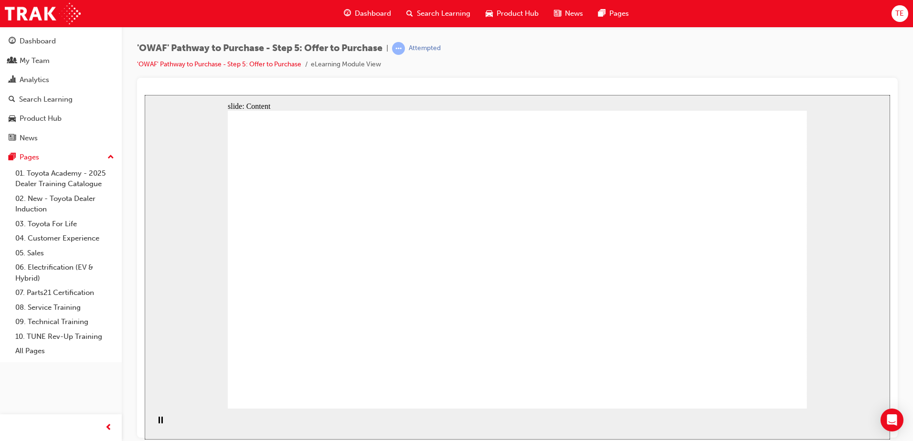
drag, startPoint x: 466, startPoint y: 168, endPoint x: 486, endPoint y: 230, distance: 65.2
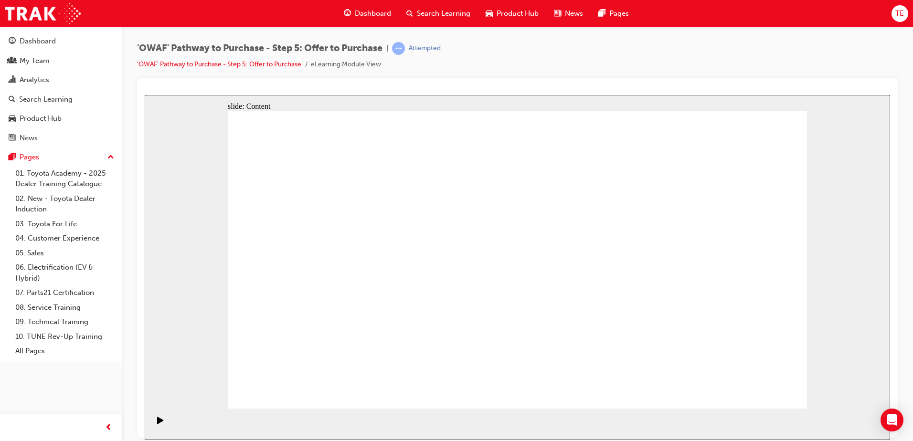
drag, startPoint x: 568, startPoint y: 157, endPoint x: 650, endPoint y: 199, distance: 91.9
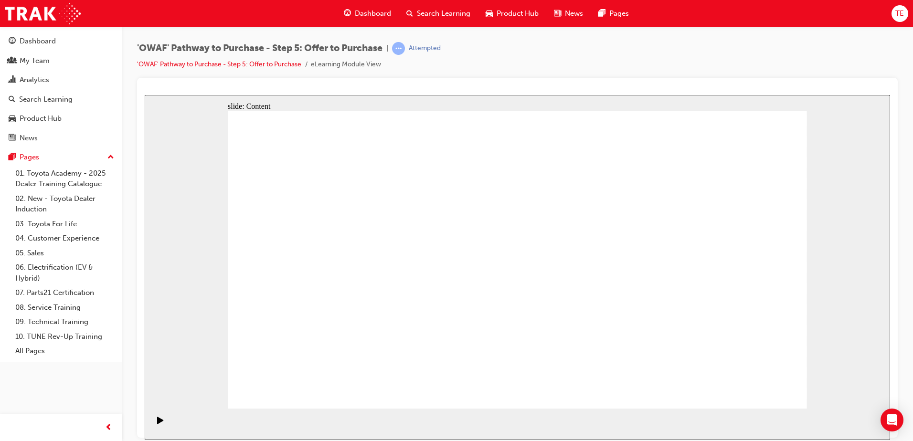
drag, startPoint x: 751, startPoint y: 395, endPoint x: 754, endPoint y: 379, distance: 16.5
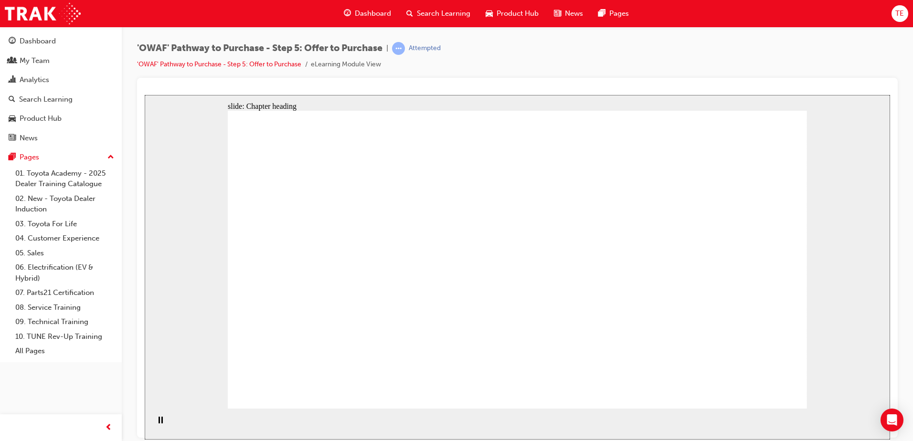
drag, startPoint x: 472, startPoint y: 161, endPoint x: 462, endPoint y: 178, distance: 18.8
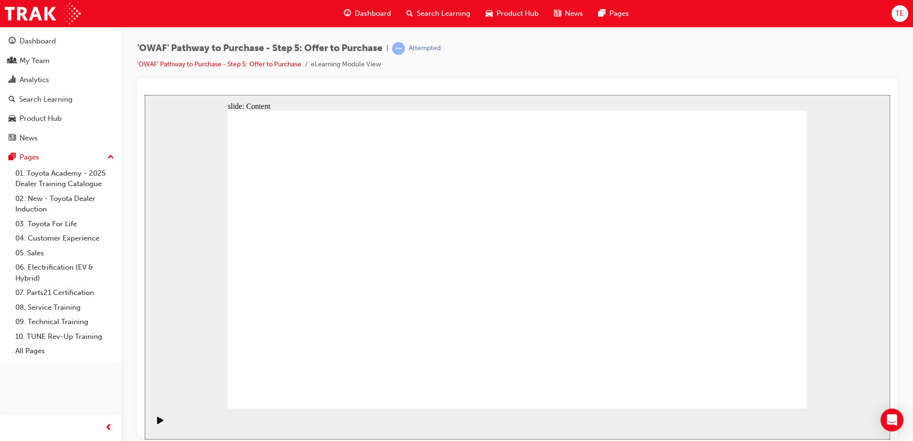
drag, startPoint x: 536, startPoint y: 321, endPoint x: 538, endPoint y: 310, distance: 11.1
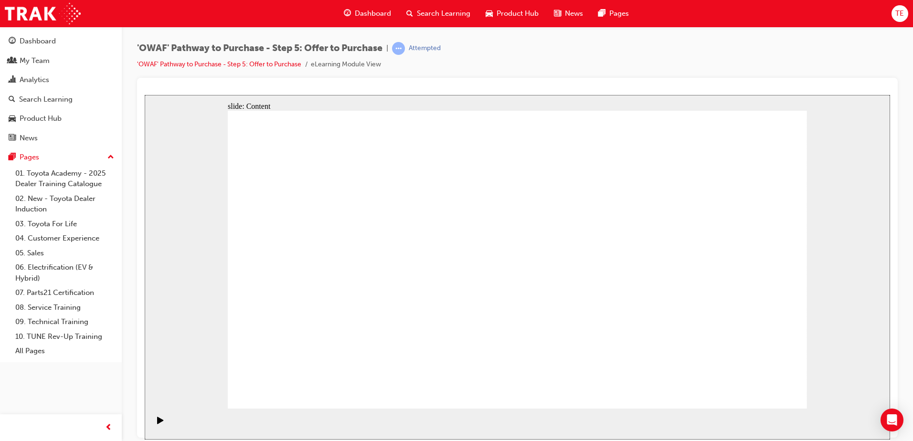
drag, startPoint x: 731, startPoint y: 392, endPoint x: 742, endPoint y: 388, distance: 11.5
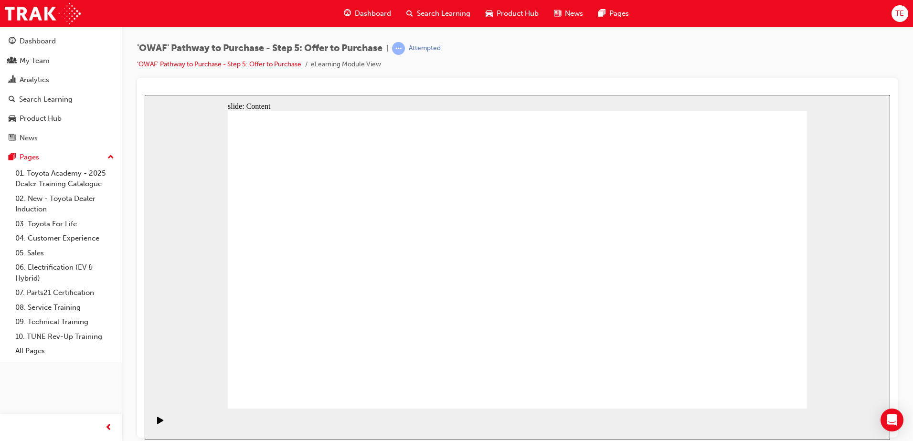
drag, startPoint x: 559, startPoint y: 242, endPoint x: 653, endPoint y: 281, distance: 101.5
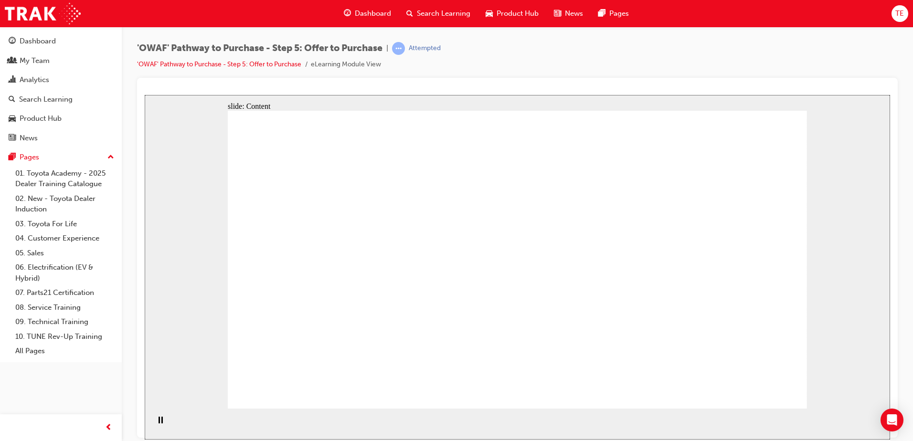
drag, startPoint x: 671, startPoint y: 341, endPoint x: 444, endPoint y: 188, distance: 273.3
drag, startPoint x: 540, startPoint y: 183, endPoint x: 752, endPoint y: 328, distance: 256.5
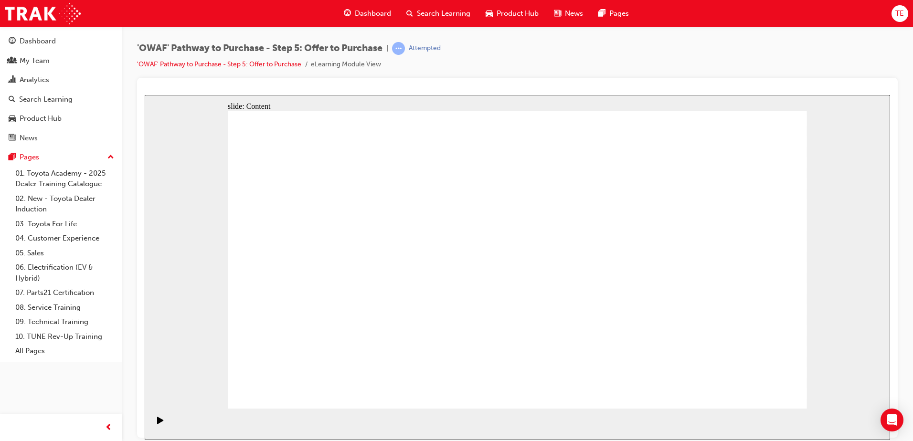
drag, startPoint x: 642, startPoint y: 269, endPoint x: 634, endPoint y: 269, distance: 8.6
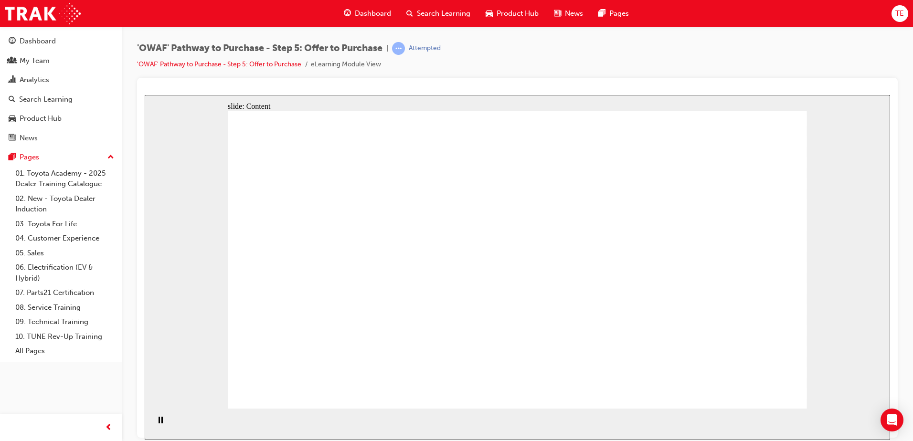
drag, startPoint x: 335, startPoint y: 256, endPoint x: 632, endPoint y: 149, distance: 316.4
drag, startPoint x: 412, startPoint y: 148, endPoint x: 456, endPoint y: 182, distance: 55.1
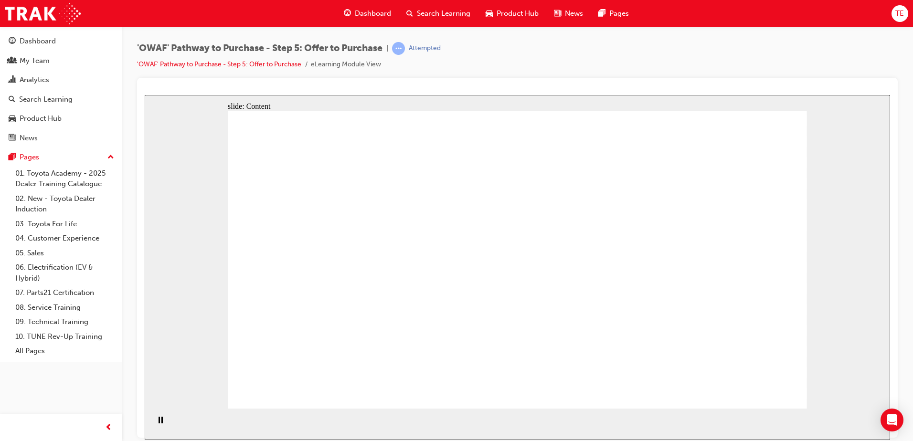
drag, startPoint x: 706, startPoint y: 314, endPoint x: 694, endPoint y: 299, distance: 18.7
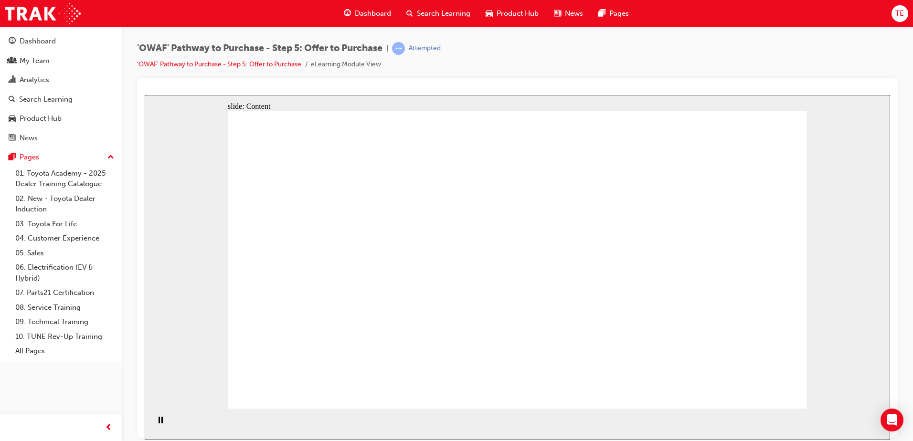
drag, startPoint x: 789, startPoint y: 123, endPoint x: 782, endPoint y: 124, distance: 6.3
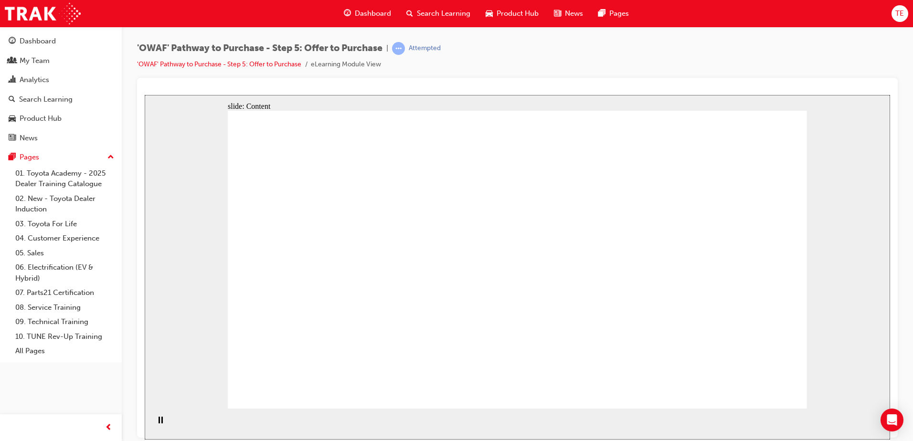
drag, startPoint x: 710, startPoint y: 125, endPoint x: 451, endPoint y: 189, distance: 266.8
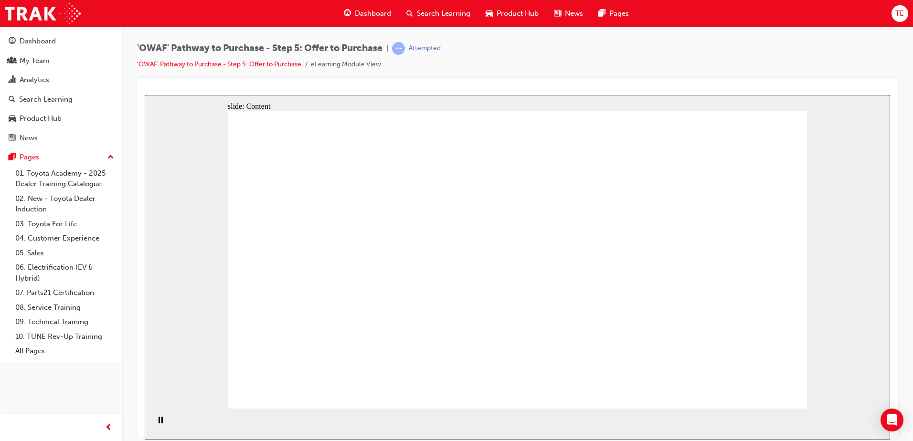
drag, startPoint x: 481, startPoint y: 221, endPoint x: 610, endPoint y: 223, distance: 129.0
drag, startPoint x: 554, startPoint y: 209, endPoint x: 630, endPoint y: 225, distance: 78.1
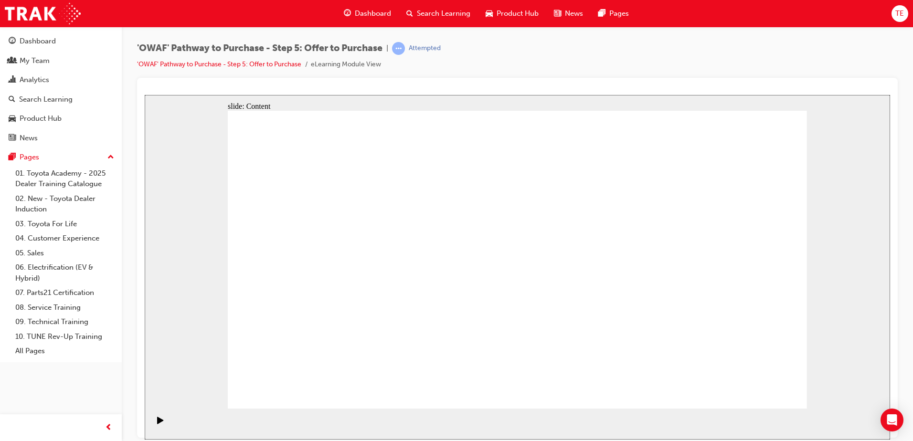
drag, startPoint x: 775, startPoint y: 201, endPoint x: 765, endPoint y: 207, distance: 11.4
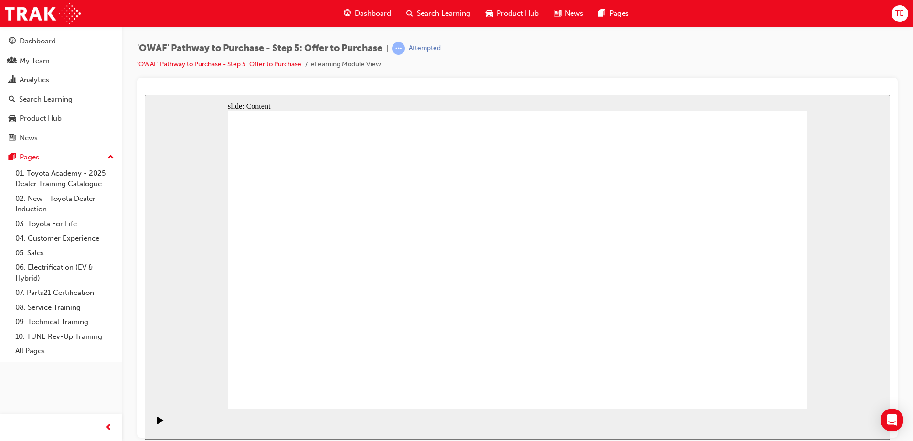
drag, startPoint x: 357, startPoint y: 354, endPoint x: 352, endPoint y: 351, distance: 6.1
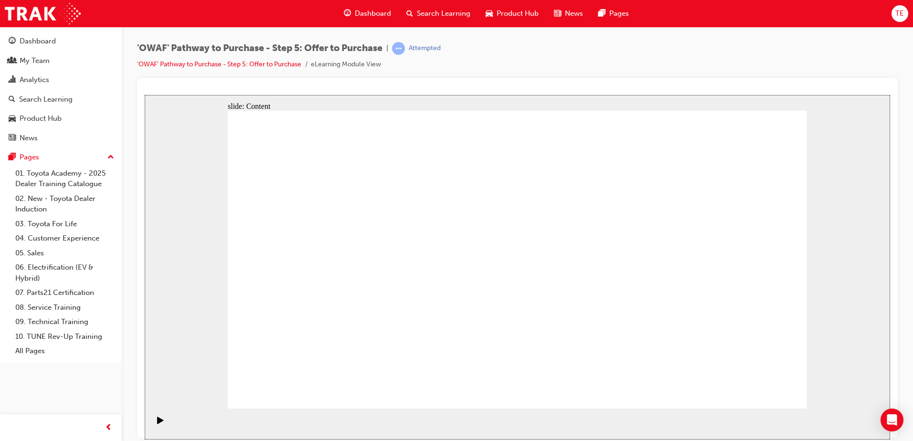
drag, startPoint x: 674, startPoint y: 312, endPoint x: 618, endPoint y: 310, distance: 55.4
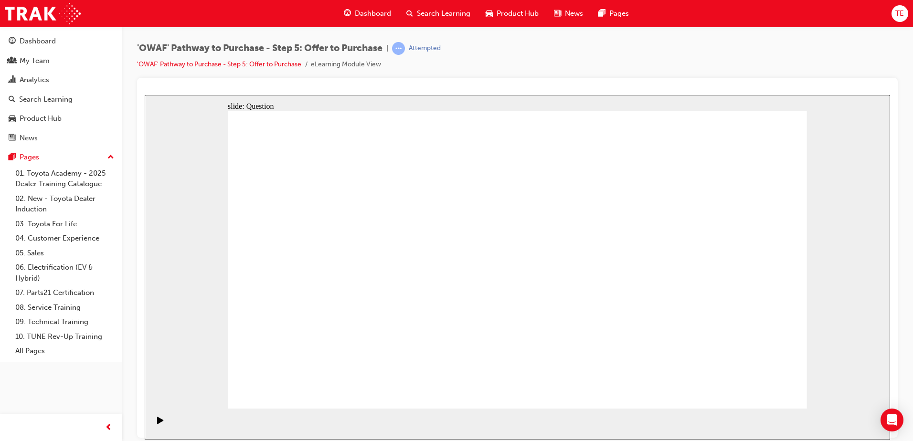
radio input "true"
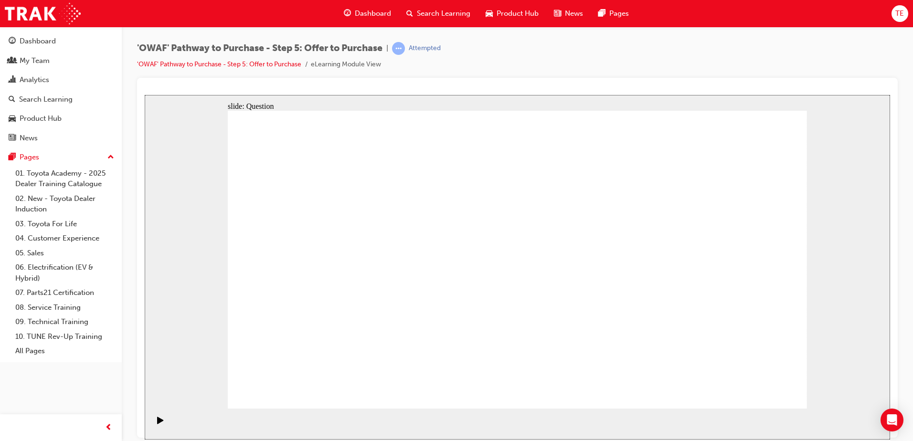
radio input "true"
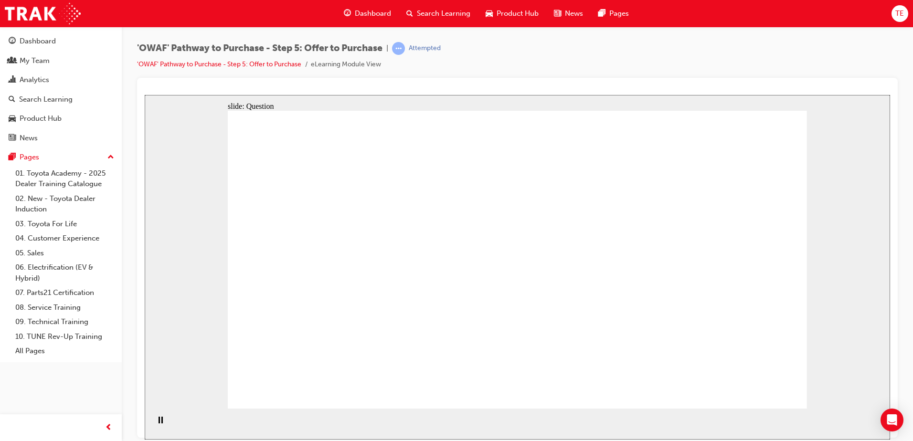
drag, startPoint x: 293, startPoint y: 244, endPoint x: 287, endPoint y: 245, distance: 6.2
drag, startPoint x: 665, startPoint y: 250, endPoint x: 689, endPoint y: 279, distance: 37.3
drag, startPoint x: 730, startPoint y: 258, endPoint x: 378, endPoint y: 297, distance: 353.6
drag, startPoint x: 382, startPoint y: 250, endPoint x: 586, endPoint y: 338, distance: 222.1
drag, startPoint x: 607, startPoint y: 329, endPoint x: 405, endPoint y: 247, distance: 217.5
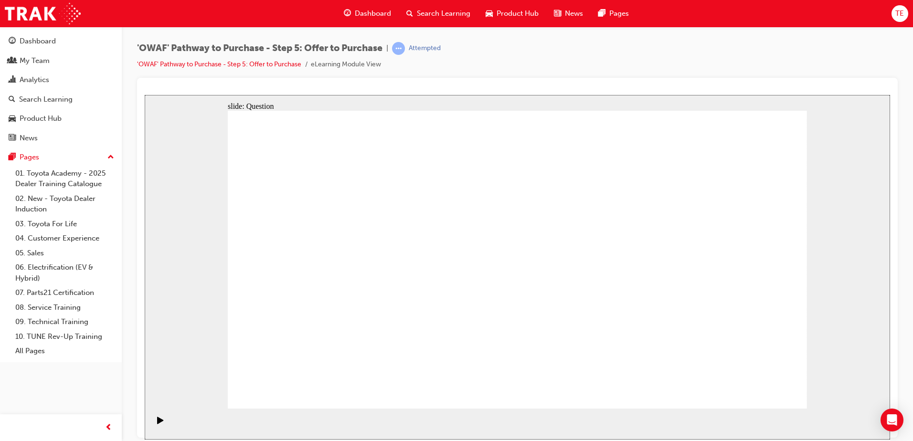
drag, startPoint x: 504, startPoint y: 256, endPoint x: 683, endPoint y: 329, distance: 193.3
drag, startPoint x: 554, startPoint y: 251, endPoint x: 462, endPoint y: 253, distance: 91.2
drag, startPoint x: 318, startPoint y: 245, endPoint x: 594, endPoint y: 322, distance: 286.2
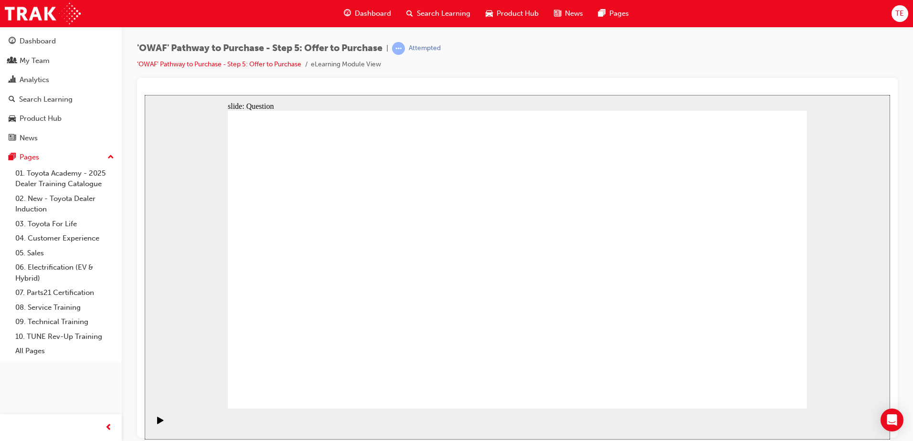
drag, startPoint x: 731, startPoint y: 251, endPoint x: 741, endPoint y: 251, distance: 9.6
drag, startPoint x: 766, startPoint y: 254, endPoint x: 758, endPoint y: 269, distance: 17.7
drag, startPoint x: 644, startPoint y: 342, endPoint x: 645, endPoint y: 353, distance: 10.5
drag, startPoint x: 634, startPoint y: 235, endPoint x: 489, endPoint y: 229, distance: 145.8
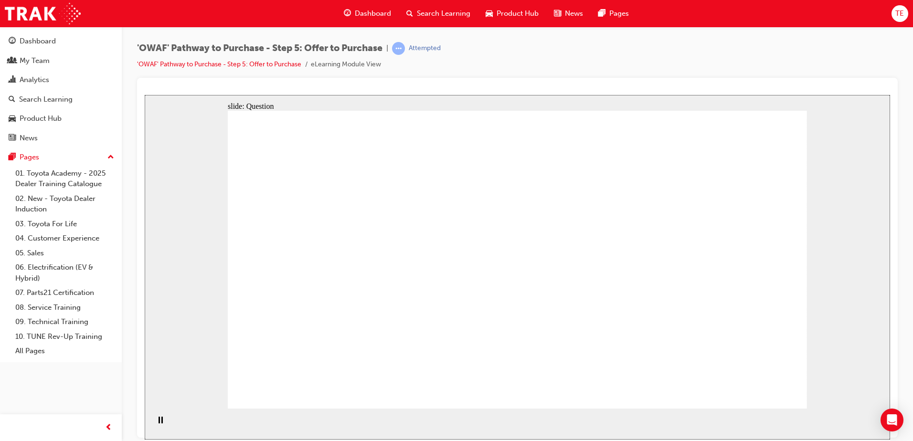
drag, startPoint x: 743, startPoint y: 247, endPoint x: 457, endPoint y: 245, distance: 286.1
drag, startPoint x: 713, startPoint y: 295, endPoint x: 542, endPoint y: 283, distance: 171.4
drag, startPoint x: 636, startPoint y: 297, endPoint x: 505, endPoint y: 322, distance: 132.9
drag, startPoint x: 629, startPoint y: 331, endPoint x: 337, endPoint y: 279, distance: 296.9
drag, startPoint x: 680, startPoint y: 329, endPoint x: 334, endPoint y: 326, distance: 346.3
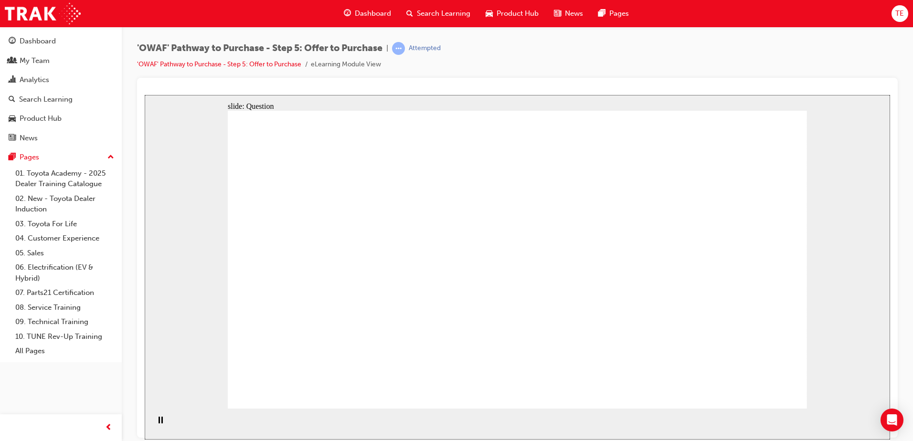
checkbox input "true"
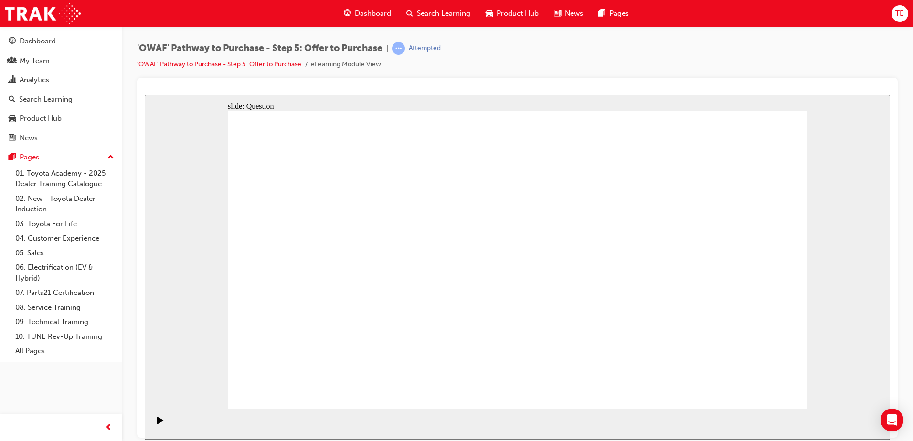
checkbox input "true"
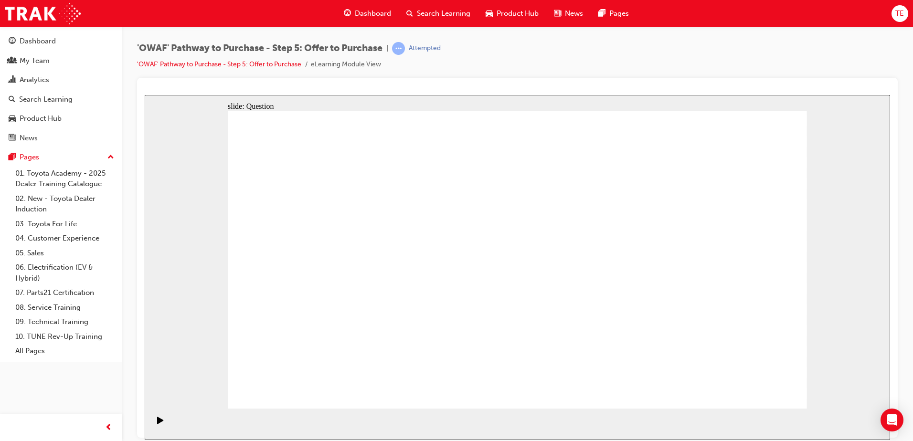
checkbox input "true"
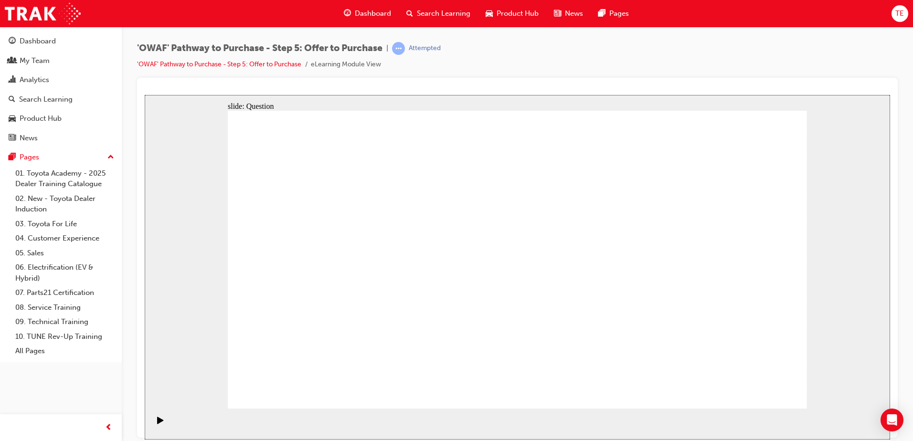
radio input "true"
radio input "false"
radio input "true"
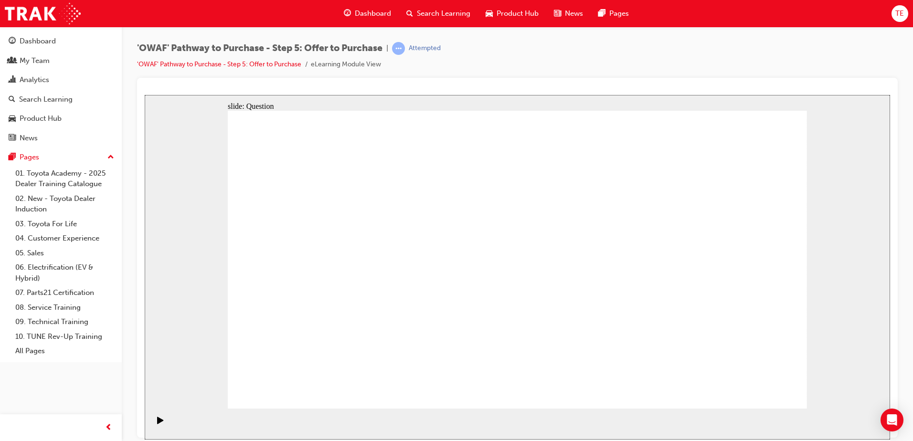
radio input "false"
radio input "true"
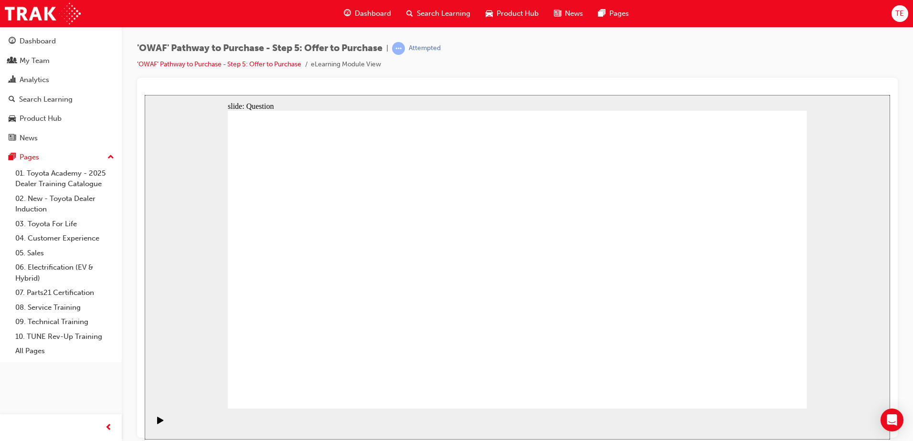
drag, startPoint x: 724, startPoint y: 233, endPoint x: 353, endPoint y: 301, distance: 376.4
drag, startPoint x: 658, startPoint y: 243, endPoint x: 493, endPoint y: 324, distance: 184.1
drag, startPoint x: 340, startPoint y: 258, endPoint x: 566, endPoint y: 301, distance: 230.3
drag, startPoint x: 480, startPoint y: 247, endPoint x: 709, endPoint y: 317, distance: 239.6
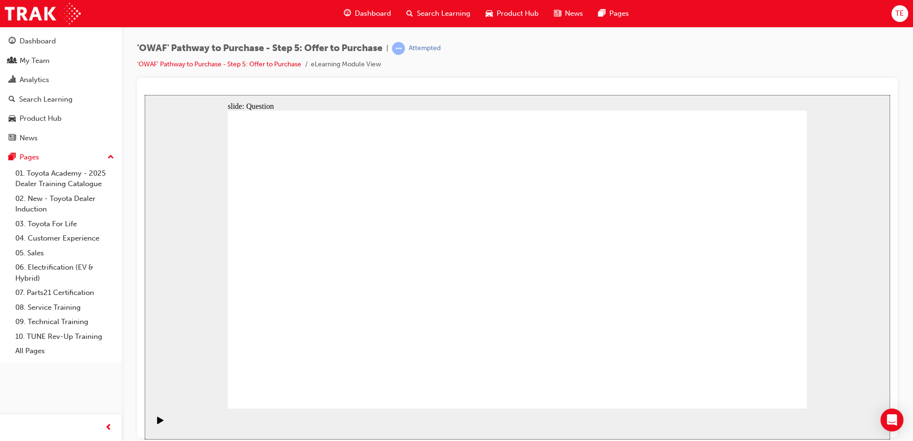
drag, startPoint x: 606, startPoint y: 248, endPoint x: 309, endPoint y: 241, distance: 296.7
drag, startPoint x: 744, startPoint y: 240, endPoint x: 520, endPoint y: 232, distance: 224.1
drag, startPoint x: 741, startPoint y: 291, endPoint x: 613, endPoint y: 316, distance: 130.9
drag, startPoint x: 741, startPoint y: 333, endPoint x: 350, endPoint y: 283, distance: 394.8
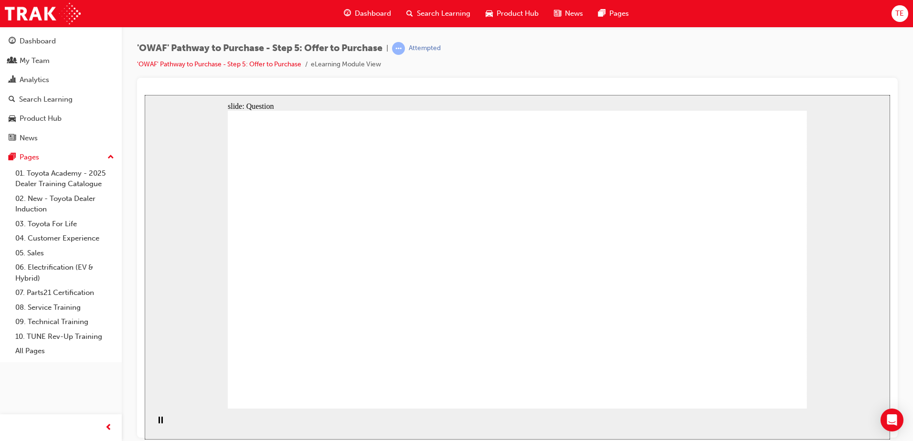
drag, startPoint x: 625, startPoint y: 335, endPoint x: 349, endPoint y: 328, distance: 275.7
drag, startPoint x: 632, startPoint y: 290, endPoint x: 498, endPoint y: 316, distance: 136.7
drag, startPoint x: 542, startPoint y: 344, endPoint x: 527, endPoint y: 332, distance: 19.0
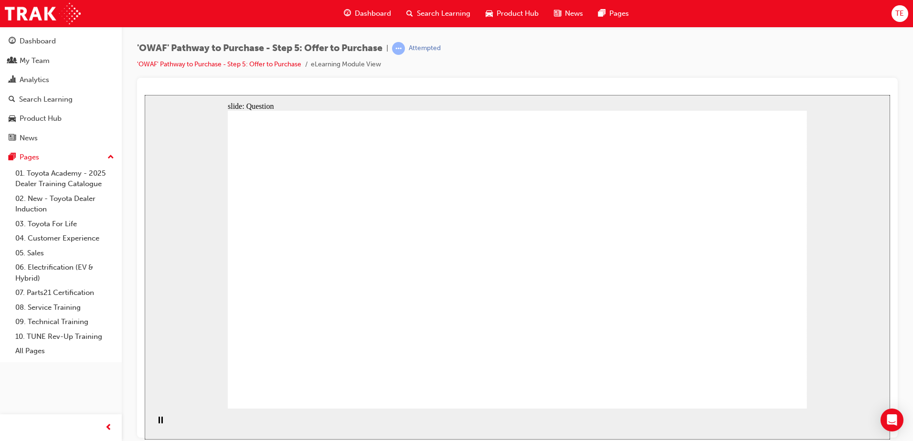
checkbox input "true"
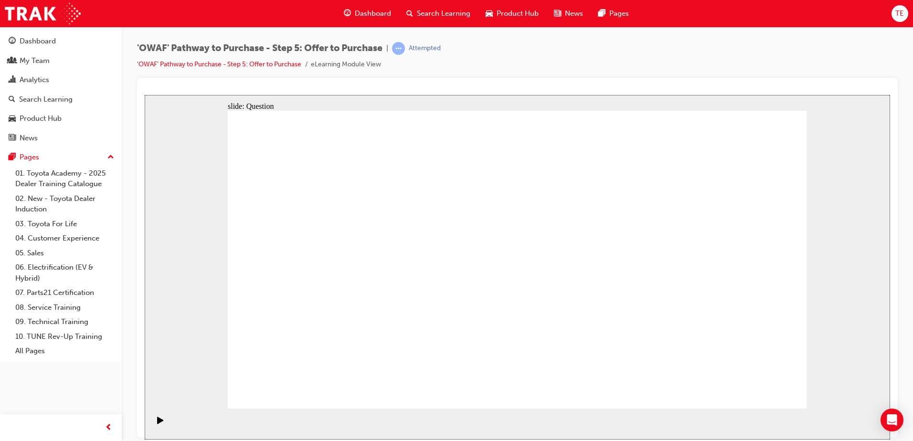
checkbox input "true"
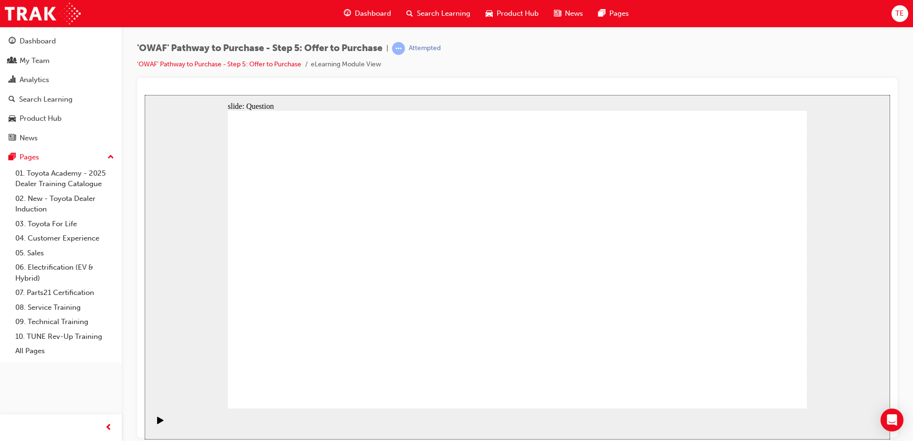
checkbox input "true"
drag, startPoint x: 749, startPoint y: 306, endPoint x: 512, endPoint y: 306, distance: 236.9
checkbox input "true"
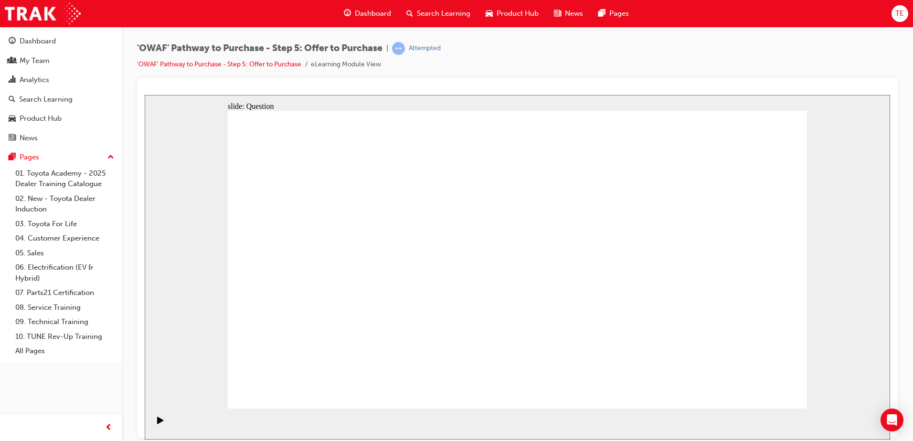
checkbox input "true"
radio input "true"
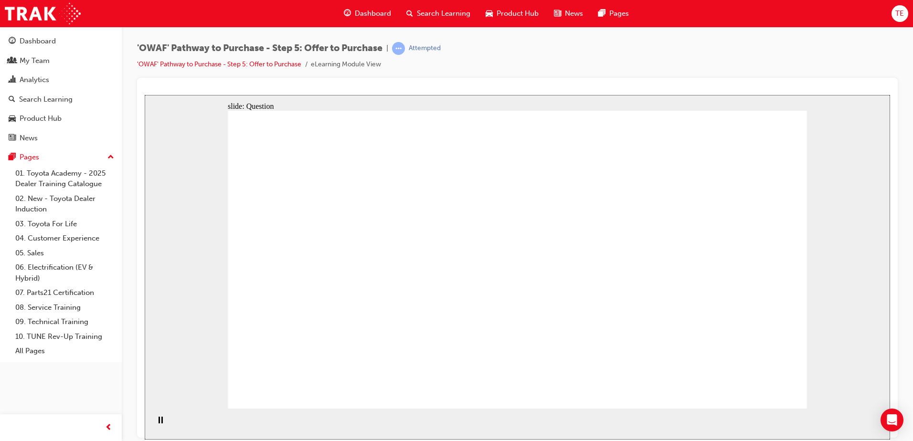
click at [440, 17] on span "Search Learning" at bounding box center [443, 13] width 53 height 11
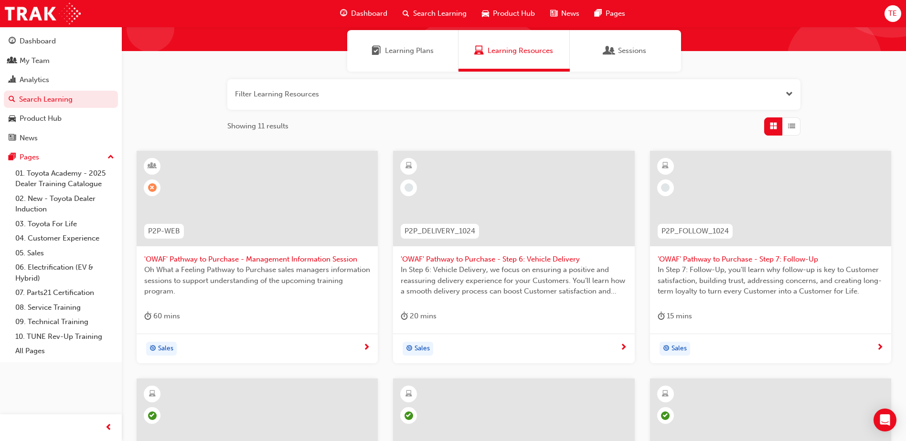
scroll to position [191, 0]
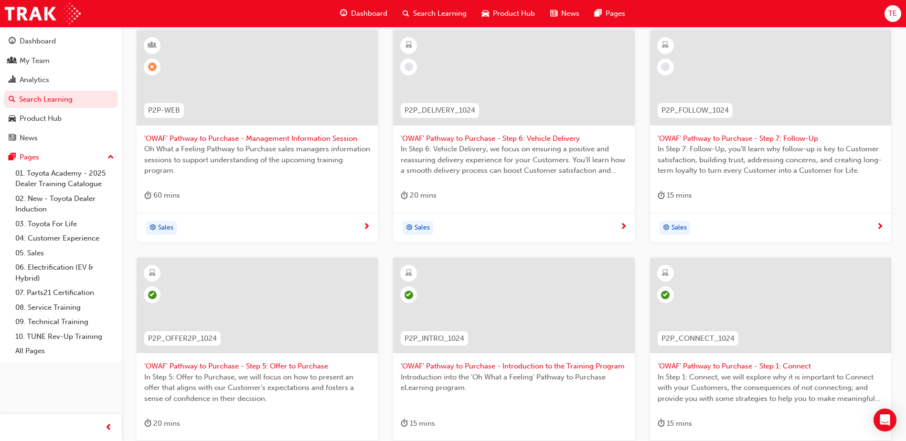
click at [520, 140] on span "'OWAF' Pathway to Purchase - Step 6: Vehicle Delivery" at bounding box center [514, 138] width 226 height 11
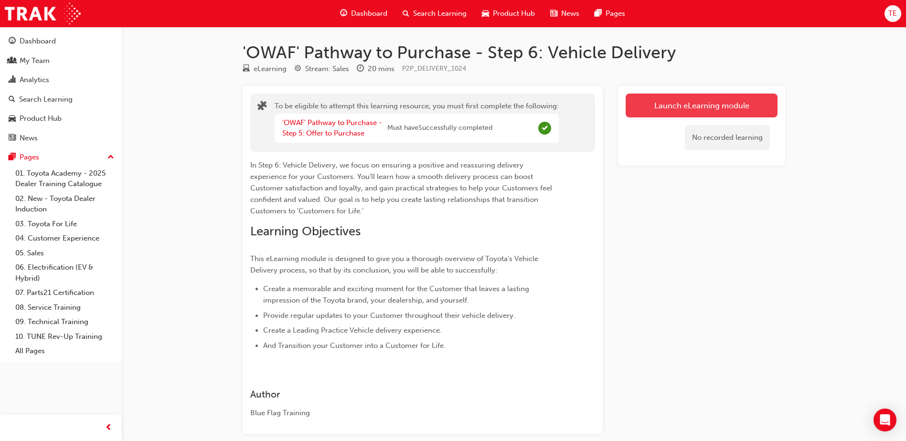
click at [719, 101] on button "Launch eLearning module" at bounding box center [702, 106] width 152 height 24
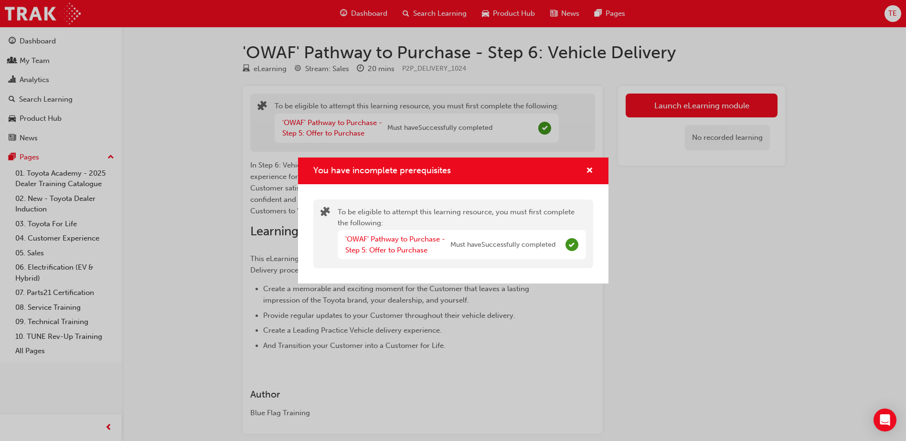
click at [582, 171] on div "You have incomplete prerequisites" at bounding box center [585, 171] width 15 height 12
click at [586, 170] on div "You have incomplete prerequisites" at bounding box center [585, 171] width 15 height 12
click at [588, 169] on span "cross-icon" at bounding box center [589, 171] width 7 height 9
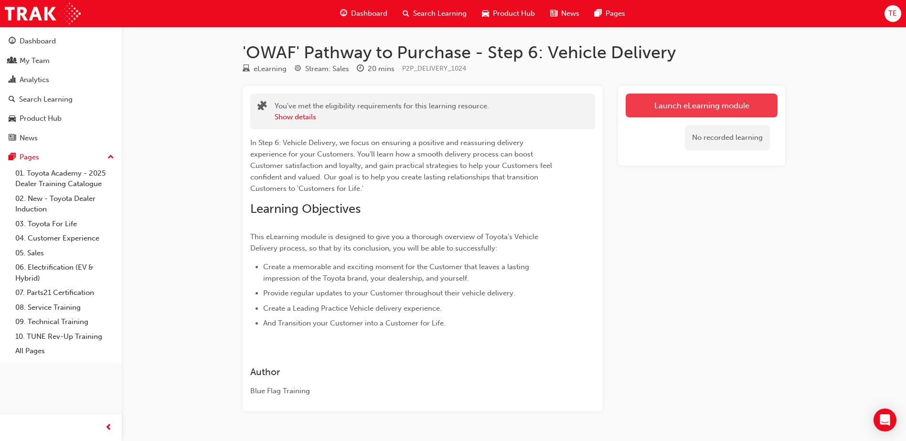
click at [692, 105] on link "Launch eLearning module" at bounding box center [702, 106] width 152 height 24
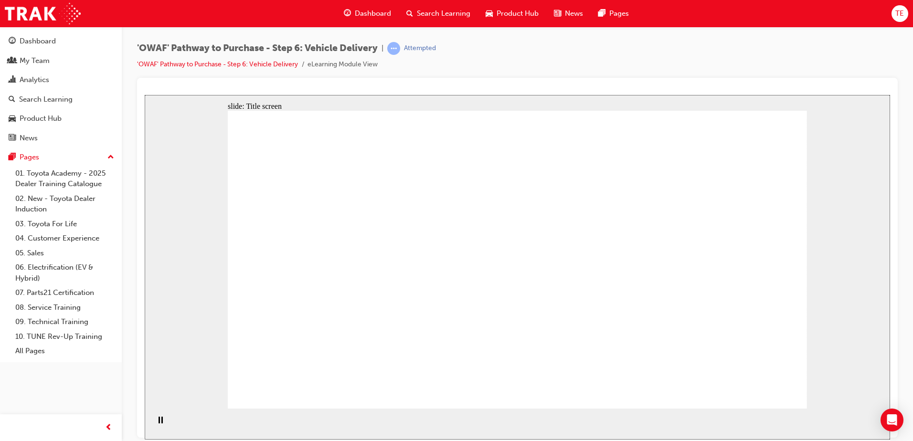
click at [829, 288] on div "slide: Title screen Oval 1 Rectangle 1 OWAF Toyota Pathway to Purchase Step 6: …" at bounding box center [518, 267] width 746 height 345
click at [829, 289] on div "slide: Title screen Oval 1 Rectangle 1 OWAF Toyota Pathway to Purchase Step 6: …" at bounding box center [518, 267] width 746 height 345
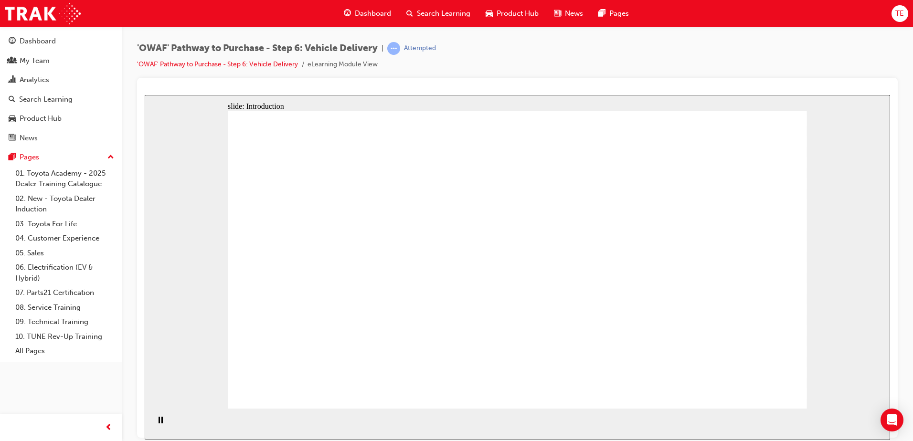
drag, startPoint x: 533, startPoint y: 275, endPoint x: 496, endPoint y: 269, distance: 37.2
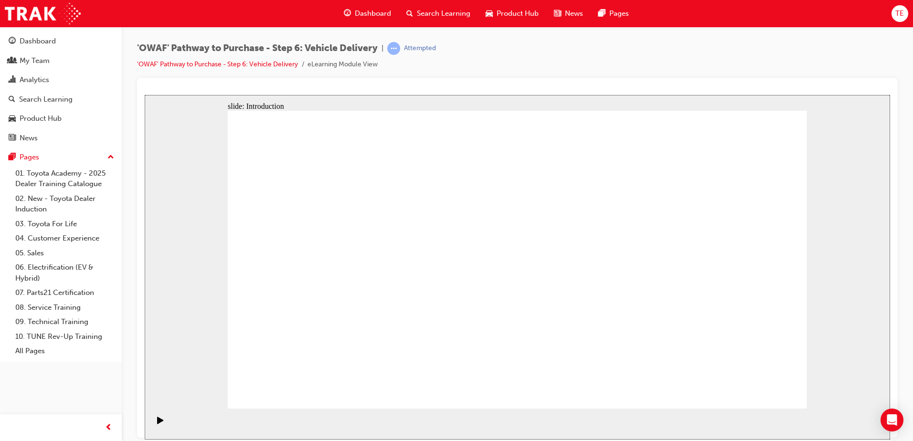
drag, startPoint x: 456, startPoint y: 255, endPoint x: 757, endPoint y: 354, distance: 316.6
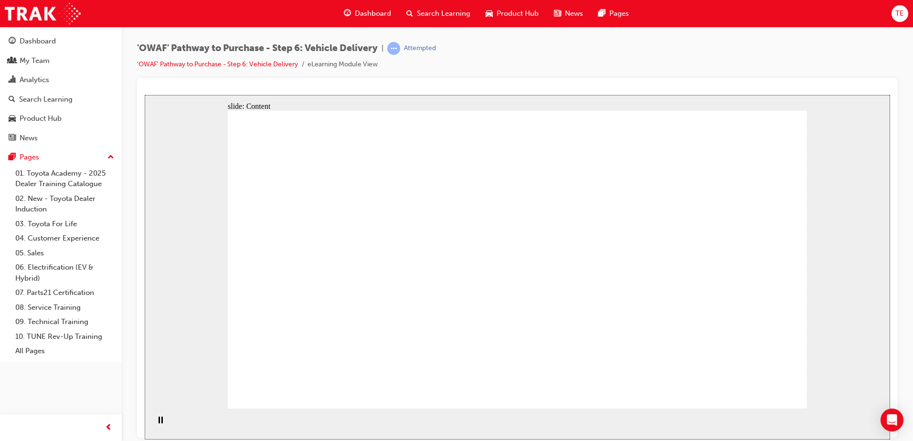
drag, startPoint x: 798, startPoint y: 135, endPoint x: 744, endPoint y: 193, distance: 79.1
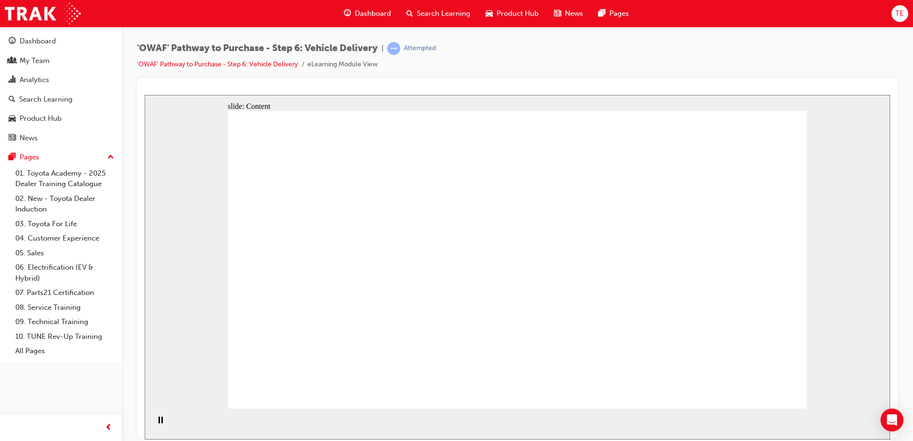
drag, startPoint x: 723, startPoint y: 186, endPoint x: 740, endPoint y: 217, distance: 35.3
drag, startPoint x: 735, startPoint y: 155, endPoint x: 774, endPoint y: 242, distance: 94.7
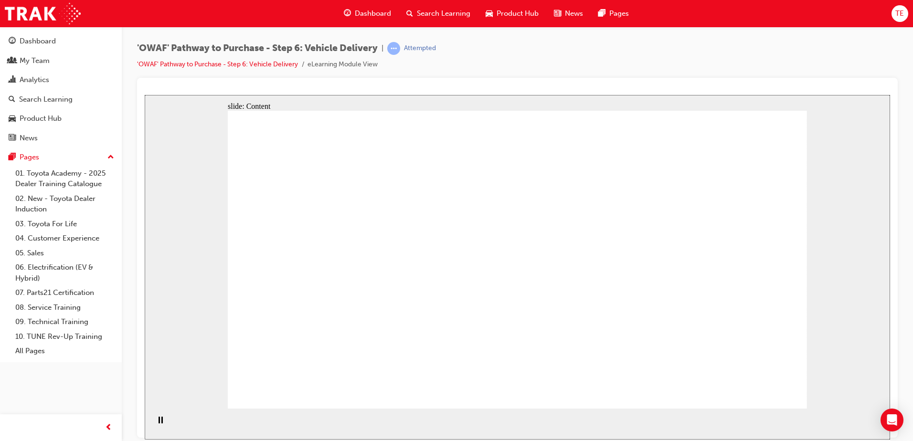
drag, startPoint x: 623, startPoint y: 212, endPoint x: 652, endPoint y: 277, distance: 72.3
drag, startPoint x: 654, startPoint y: 239, endPoint x: 666, endPoint y: 324, distance: 85.3
drag, startPoint x: 641, startPoint y: 290, endPoint x: 668, endPoint y: 229, distance: 66.7
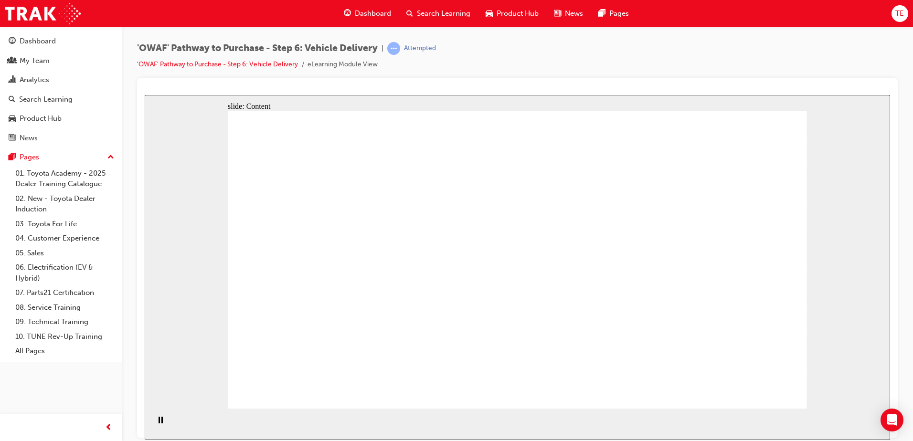
drag, startPoint x: 668, startPoint y: 229, endPoint x: 773, endPoint y: 147, distance: 133.4
drag, startPoint x: 781, startPoint y: 224, endPoint x: 781, endPoint y: 241, distance: 16.2
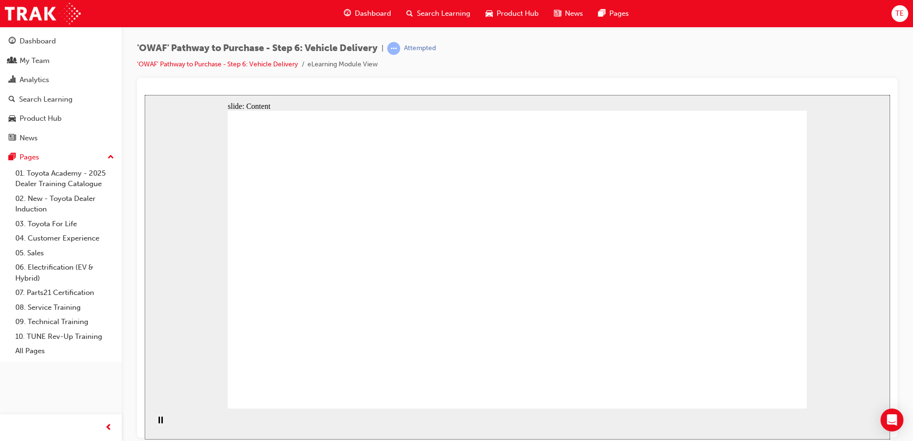
drag, startPoint x: 449, startPoint y: 233, endPoint x: 205, endPoint y: 90, distance: 282.4
click at [205, 95] on html "slide: Content Rectangle 1 Vehicle Delivery Date Confirmed Vehicle Delivery Dat…" at bounding box center [518, 267] width 746 height 345
drag, startPoint x: 320, startPoint y: 139, endPoint x: 686, endPoint y: 180, distance: 369.0
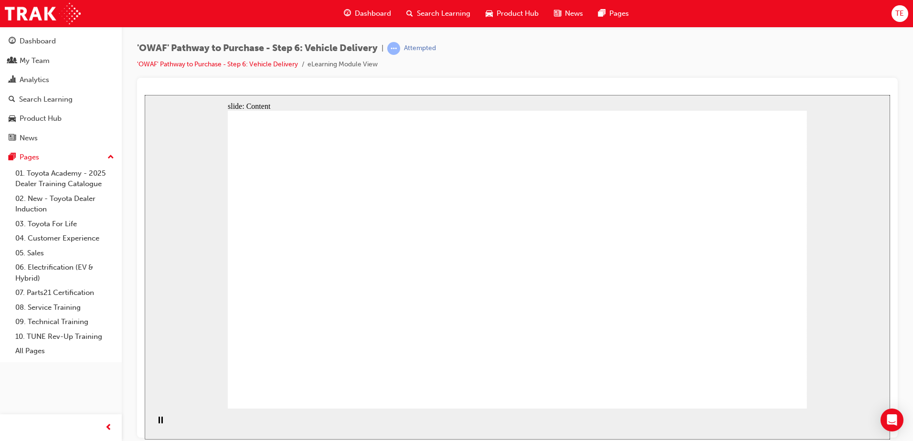
drag, startPoint x: 376, startPoint y: 334, endPoint x: 703, endPoint y: 267, distance: 333.6
drag, startPoint x: 745, startPoint y: 265, endPoint x: 759, endPoint y: 207, distance: 60.0
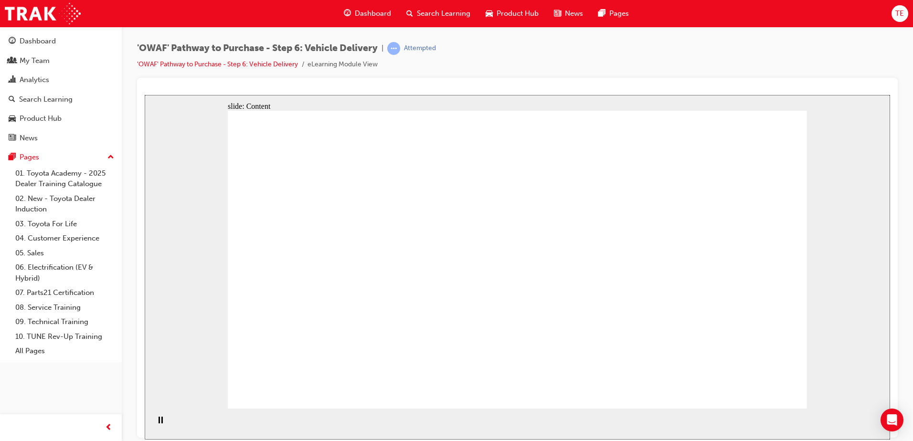
drag, startPoint x: 771, startPoint y: 180, endPoint x: 757, endPoint y: 182, distance: 15.1
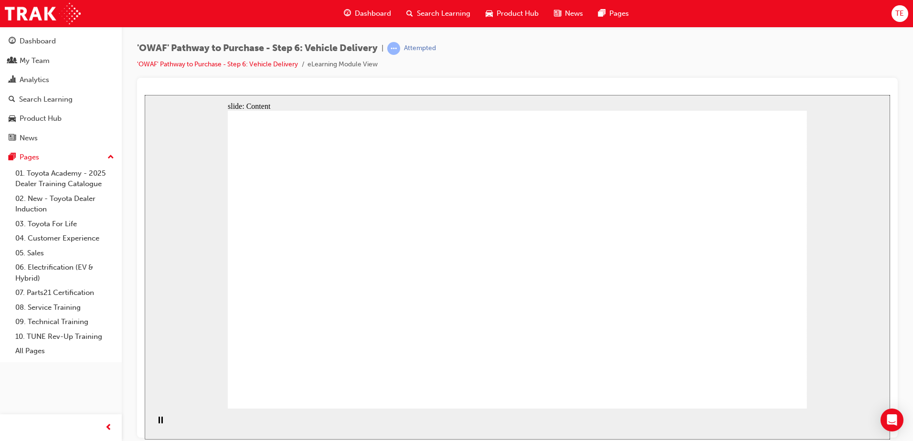
drag, startPoint x: 699, startPoint y: 217, endPoint x: 697, endPoint y: 242, distance: 25.4
drag, startPoint x: 697, startPoint y: 242, endPoint x: 695, endPoint y: 250, distance: 7.9
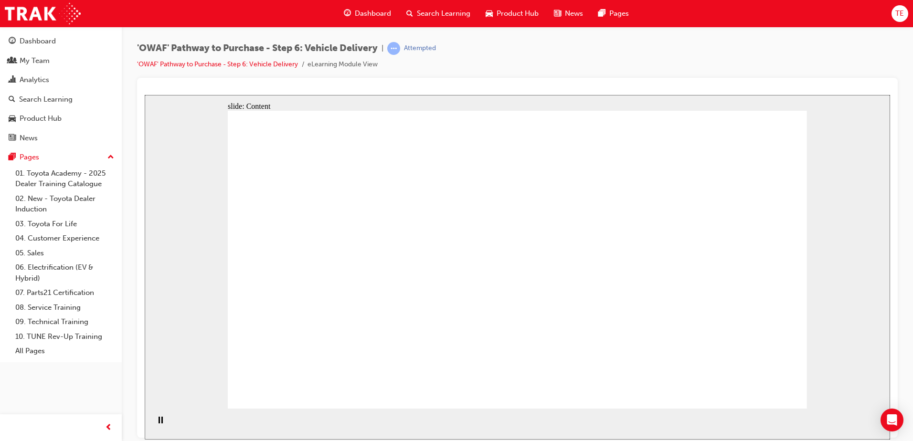
drag, startPoint x: 597, startPoint y: 171, endPoint x: 719, endPoint y: 146, distance: 124.8
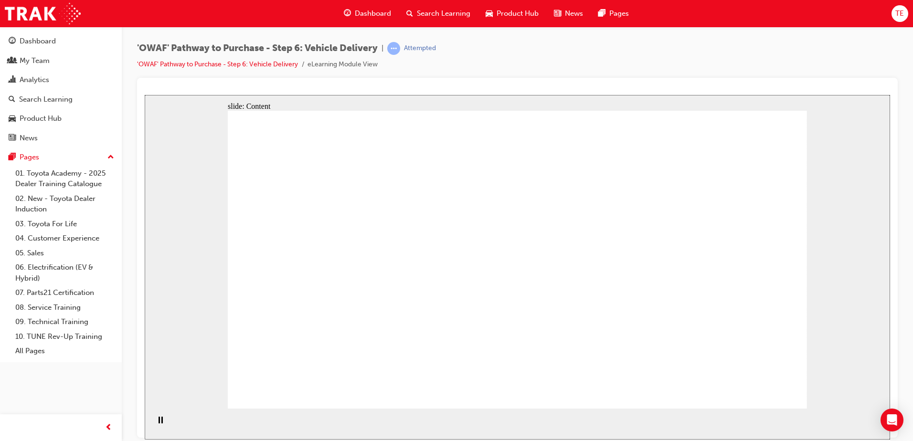
drag, startPoint x: 707, startPoint y: 193, endPoint x: 683, endPoint y: 203, distance: 25.7
drag, startPoint x: 391, startPoint y: 189, endPoint x: 391, endPoint y: 201, distance: 11.5
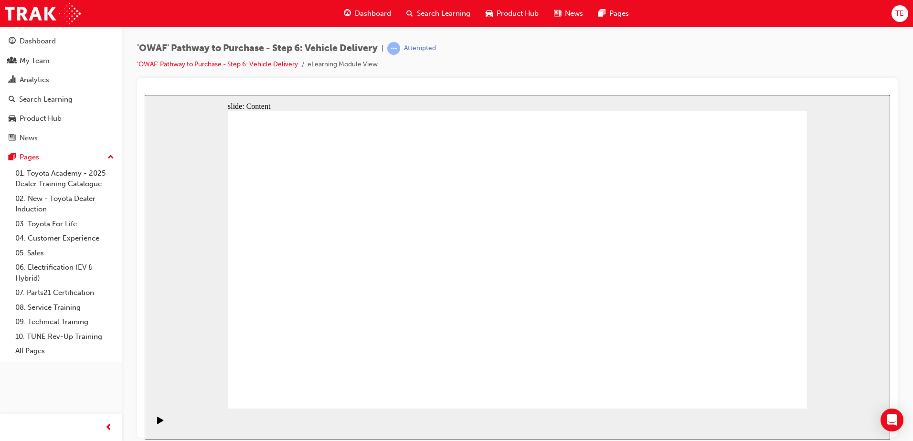
drag, startPoint x: 736, startPoint y: 240, endPoint x: 601, endPoint y: 287, distance: 142.6
drag, startPoint x: 601, startPoint y: 288, endPoint x: 624, endPoint y: 279, distance: 24.5
drag, startPoint x: 705, startPoint y: 266, endPoint x: 683, endPoint y: 277, distance: 24.6
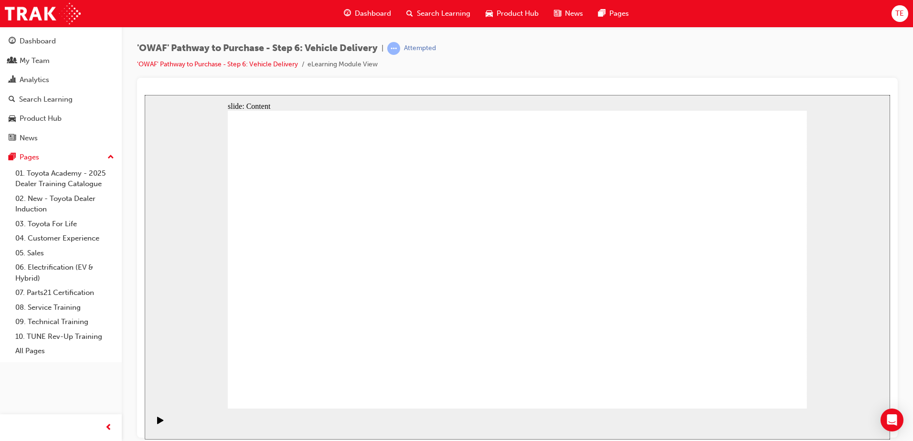
drag, startPoint x: 681, startPoint y: 278, endPoint x: 674, endPoint y: 266, distance: 13.7
drag, startPoint x: 333, startPoint y: 304, endPoint x: 629, endPoint y: 264, distance: 298.8
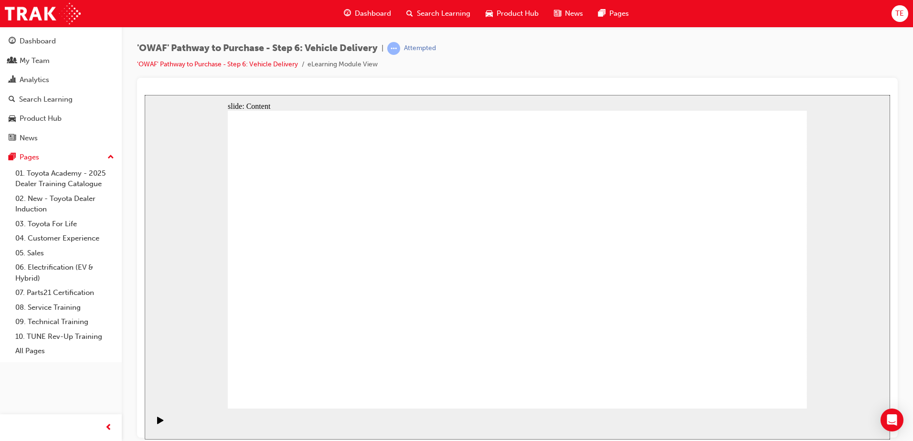
drag, startPoint x: 652, startPoint y: 194, endPoint x: 658, endPoint y: 196, distance: 6.2
drag, startPoint x: 667, startPoint y: 210, endPoint x: 742, endPoint y: 190, distance: 77.2
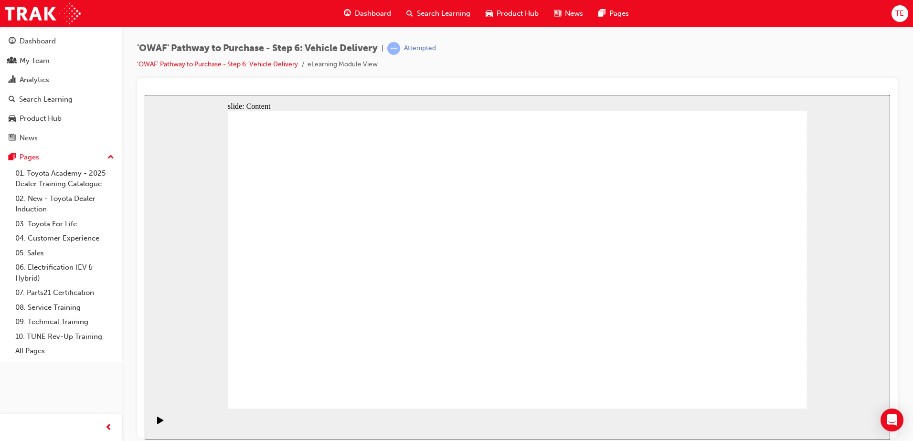
drag, startPoint x: 684, startPoint y: 271, endPoint x: 684, endPoint y: 258, distance: 12.9
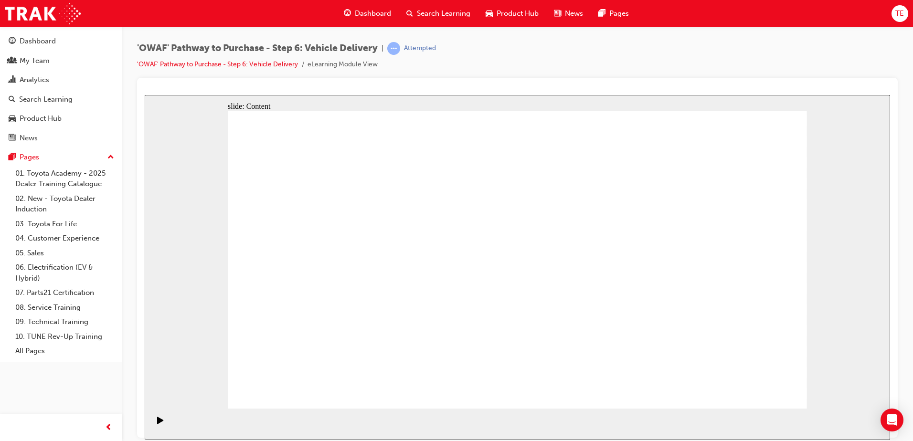
drag, startPoint x: 545, startPoint y: 338, endPoint x: 557, endPoint y: 320, distance: 21.9
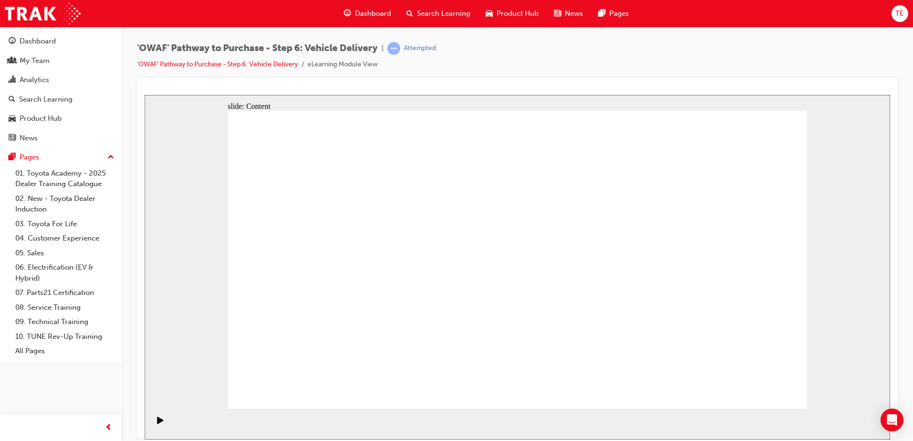
drag, startPoint x: 724, startPoint y: 162, endPoint x: 666, endPoint y: 198, distance: 67.8
drag, startPoint x: 764, startPoint y: 183, endPoint x: 760, endPoint y: 179, distance: 5.8
